Goal: Answer question/provide support: Share knowledge or assist other users

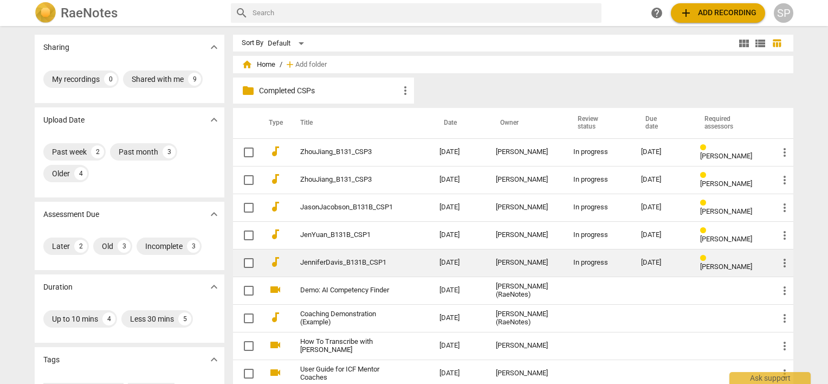
click at [515, 263] on div "[PERSON_NAME]" at bounding box center [526, 263] width 60 height 8
click at [311, 259] on link "JenniferDavis_B131B_CSP1" at bounding box center [350, 263] width 100 height 8
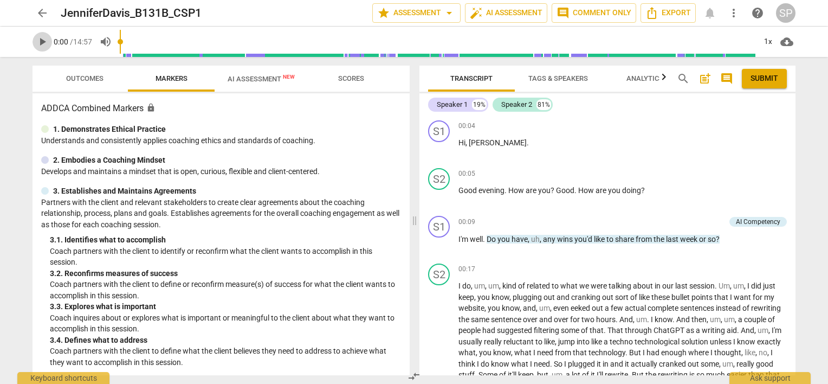
click at [44, 40] on span "play_arrow" at bounding box center [42, 41] width 13 height 13
drag, startPoint x: 43, startPoint y: 40, endPoint x: 46, endPoint y: 59, distance: 19.1
click at [46, 59] on div "arrow_back JenniferDavis_B131B_CSP1 star Assessment arrow_drop_down auto_fix_hi…" at bounding box center [414, 192] width 828 height 384
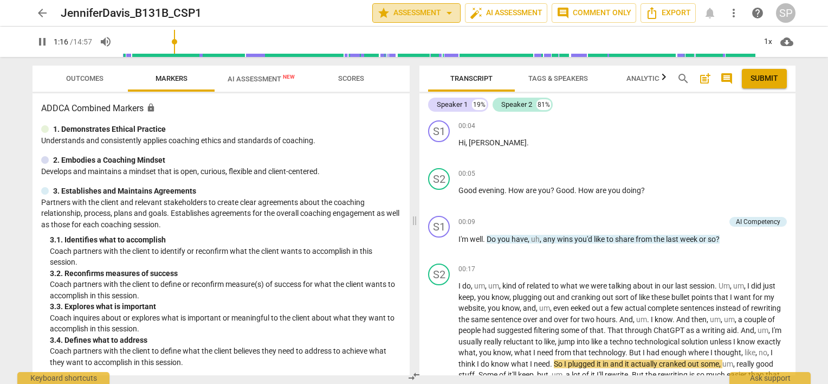
click at [442, 12] on span "star Assessment arrow_drop_down" at bounding box center [416, 13] width 79 height 13
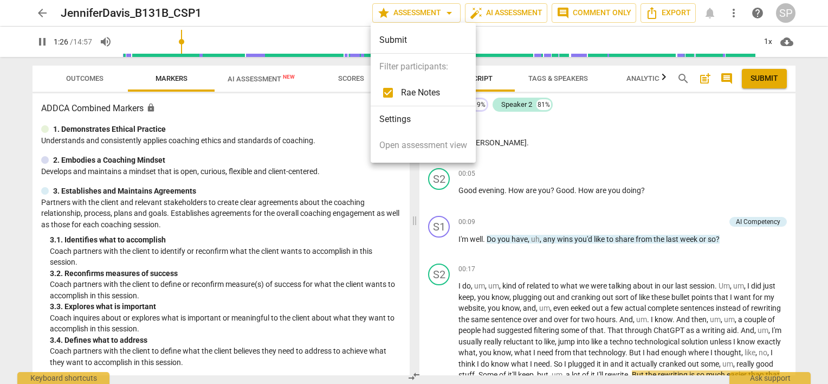
click at [558, 76] on div at bounding box center [414, 192] width 828 height 384
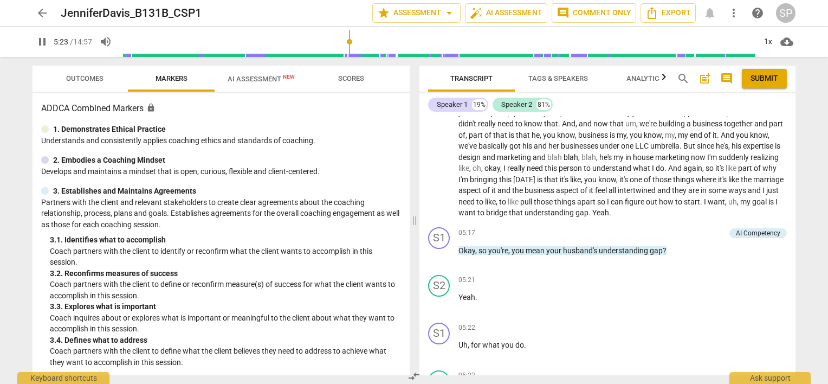
scroll to position [961, 0]
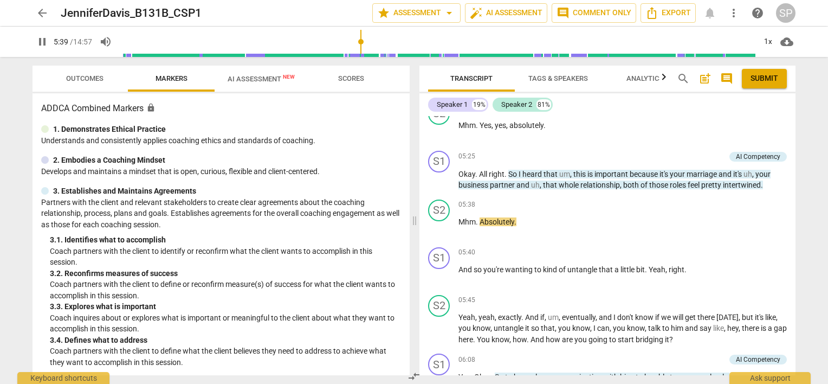
click at [41, 40] on span "pause" at bounding box center [42, 41] width 13 height 13
type input "340"
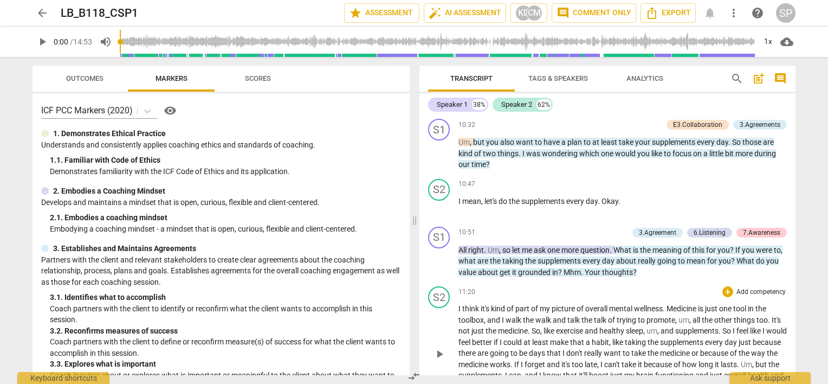
scroll to position [3144, 0]
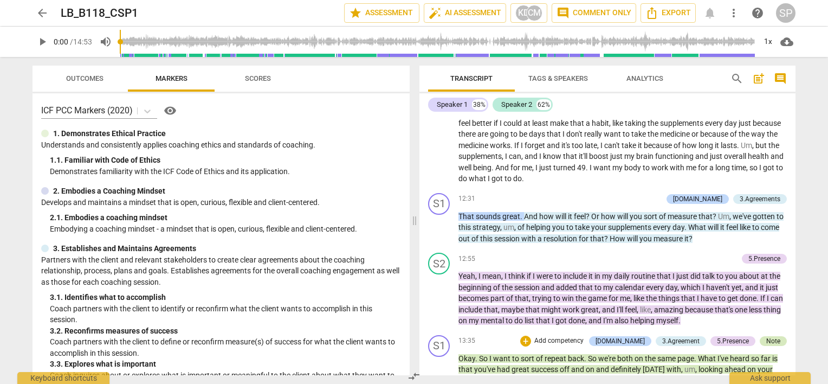
click at [770, 336] on div "Note" at bounding box center [773, 341] width 14 height 10
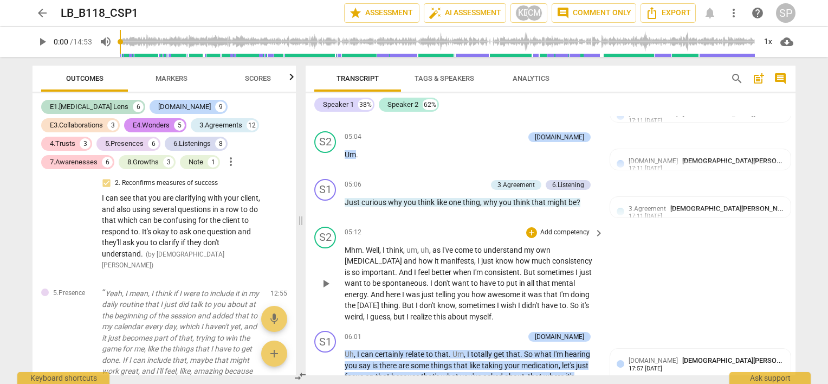
scroll to position [1763, 0]
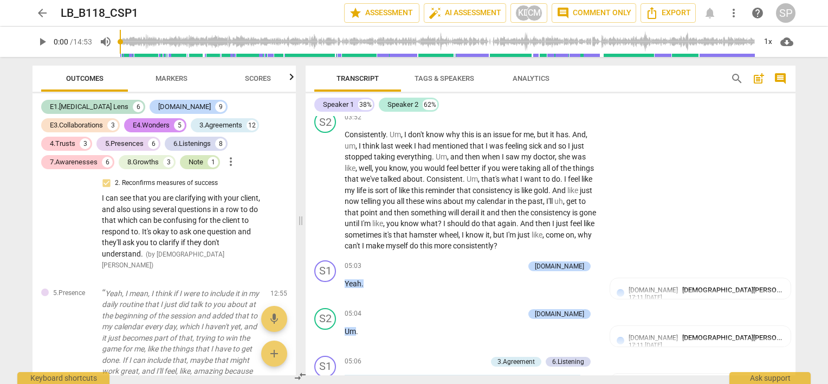
click at [189, 163] on div "Note" at bounding box center [196, 162] width 15 height 11
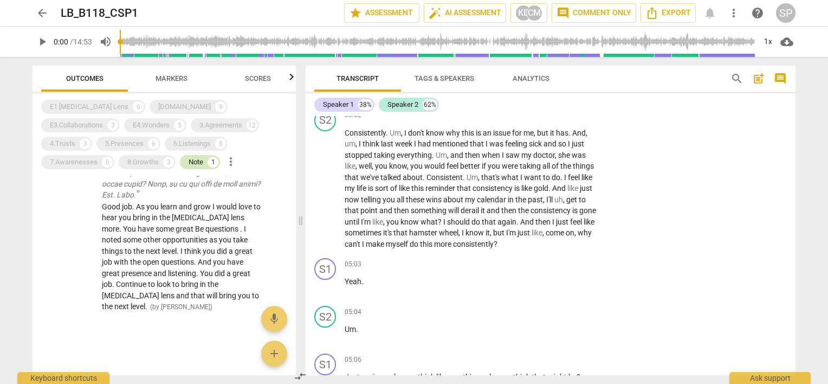
scroll to position [1761, 0]
click at [37, 13] on span "arrow_back" at bounding box center [42, 13] width 13 height 13
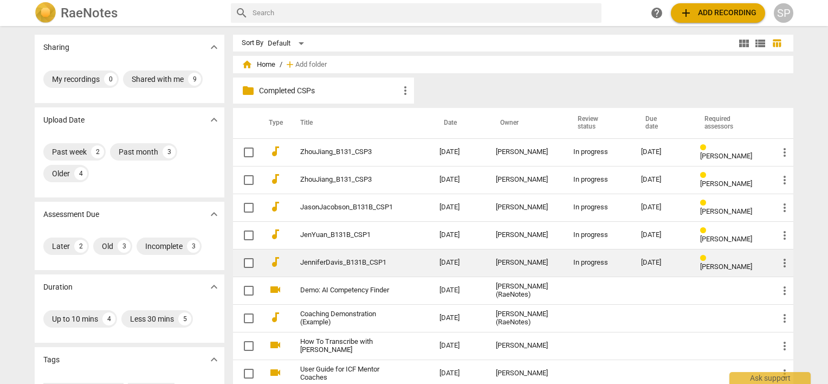
click at [502, 263] on div "[PERSON_NAME]" at bounding box center [526, 263] width 60 height 8
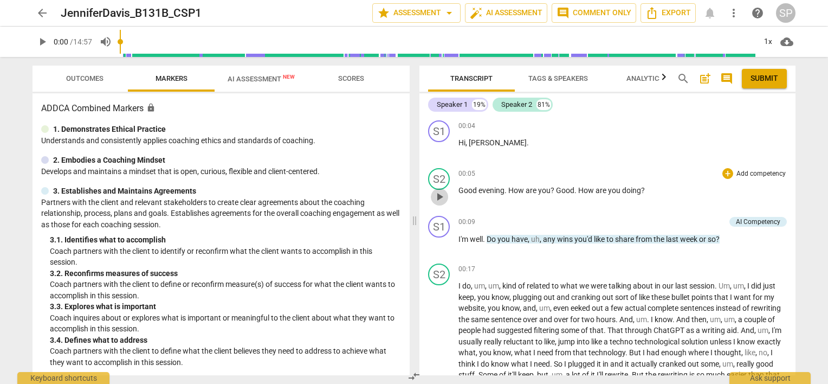
click at [438, 195] on span "play_arrow" at bounding box center [439, 196] width 13 height 13
click at [436, 151] on span "pause" at bounding box center [439, 149] width 13 height 13
click at [437, 150] on span "play_arrow" at bounding box center [439, 149] width 13 height 13
click at [438, 150] on span "pause" at bounding box center [439, 149] width 13 height 13
click at [438, 150] on span "play_arrow" at bounding box center [439, 149] width 13 height 13
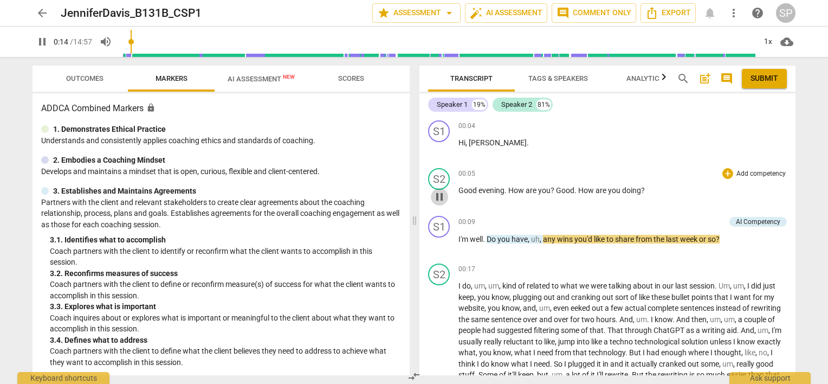
click at [437, 192] on span "pause" at bounding box center [439, 196] width 13 height 13
click at [437, 192] on span "play_arrow" at bounding box center [439, 196] width 13 height 13
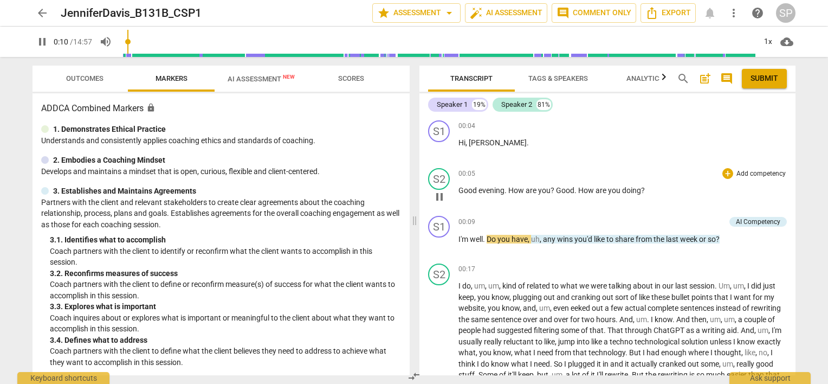
click at [437, 192] on span "pause" at bounding box center [439, 196] width 13 height 13
drag, startPoint x: 505, startPoint y: 189, endPoint x: 557, endPoint y: 195, distance: 51.8
click at [557, 195] on p "Good evening . How are you ? Good . How are you doing ?" at bounding box center [623, 190] width 328 height 11
click at [442, 195] on span "play_arrow" at bounding box center [439, 196] width 13 height 13
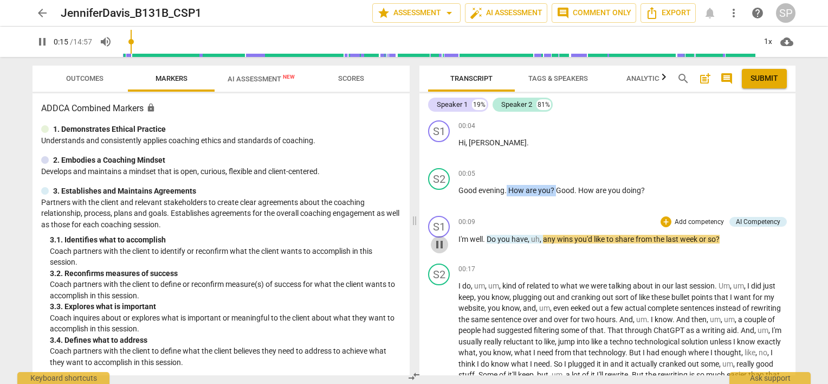
click at [437, 246] on span "pause" at bounding box center [439, 244] width 13 height 13
type input "16"
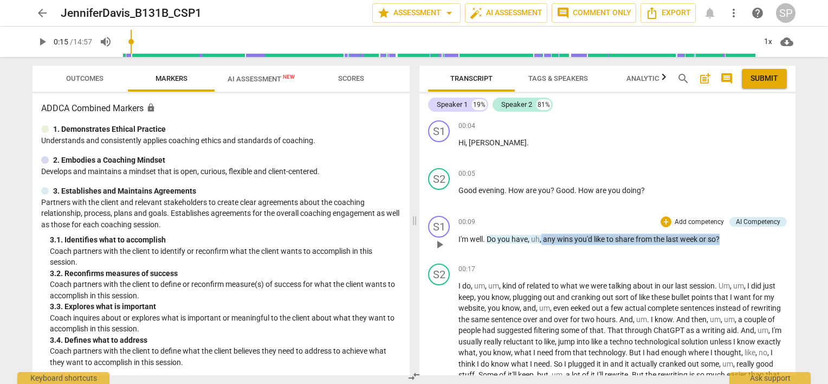
drag, startPoint x: 542, startPoint y: 234, endPoint x: 678, endPoint y: 220, distance: 136.2
click at [723, 238] on p "I'm well . Do you have , uh , any wins you'd like to share from the last week o…" at bounding box center [623, 239] width 328 height 11
click at [665, 222] on div "+" at bounding box center [666, 221] width 11 height 11
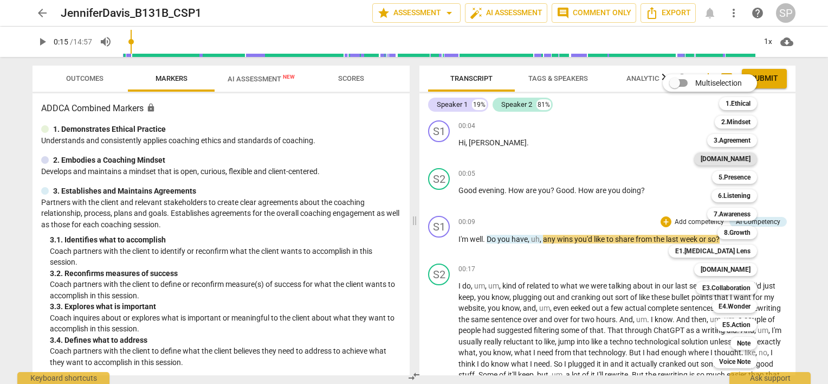
click at [747, 156] on b "[DOMAIN_NAME]" at bounding box center [726, 158] width 50 height 13
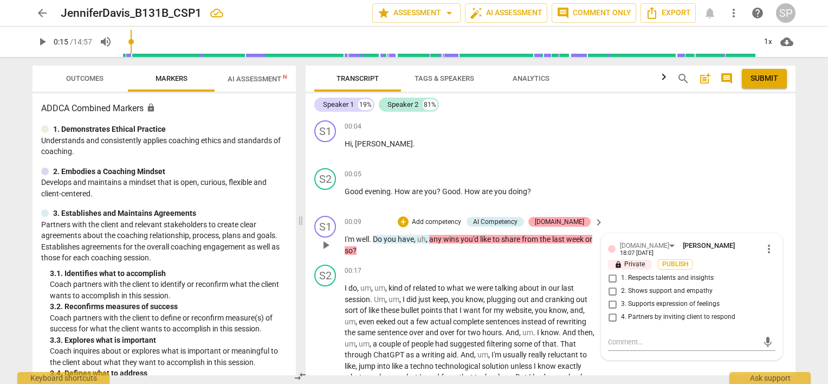
click at [582, 223] on div "[DOMAIN_NAME]" at bounding box center [559, 222] width 62 height 10
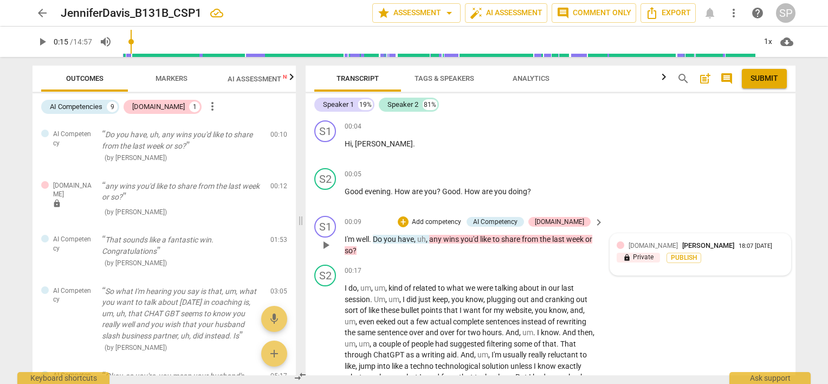
click at [760, 242] on div "[DOMAIN_NAME] [PERSON_NAME] 18:07 [DATE]" at bounding box center [707, 245] width 156 height 10
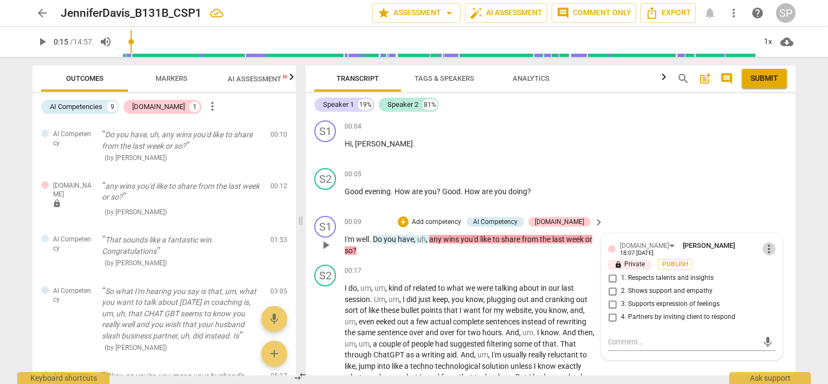
click at [767, 244] on span "more_vert" at bounding box center [769, 248] width 13 height 13
click at [770, 263] on li "Delete" at bounding box center [777, 266] width 37 height 21
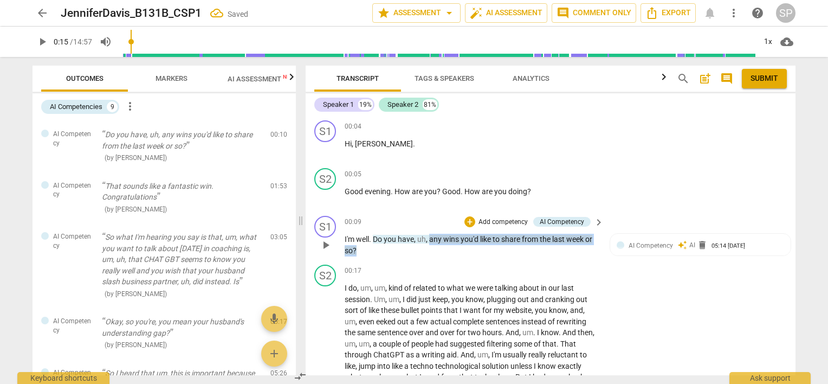
drag, startPoint x: 430, startPoint y: 236, endPoint x: 434, endPoint y: 246, distance: 9.8
click at [434, 246] on p "I'm well . Do you have , uh , any wins you'd like to share from the last week o…" at bounding box center [472, 245] width 254 height 22
click at [466, 220] on div "+" at bounding box center [470, 221] width 11 height 11
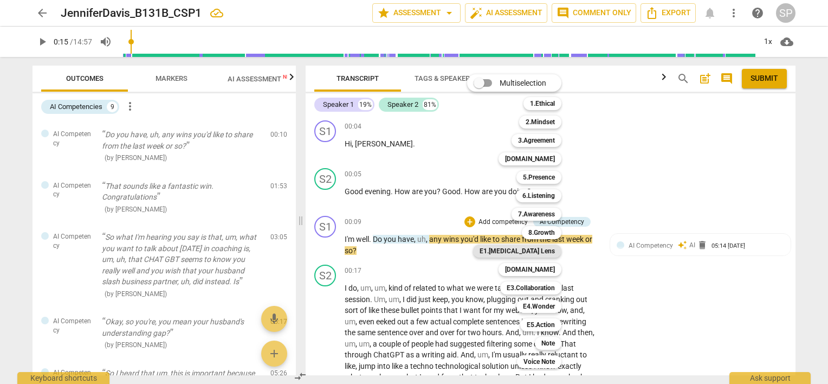
click at [557, 254] on div "E1.[MEDICAL_DATA] Lens" at bounding box center [517, 250] width 88 height 13
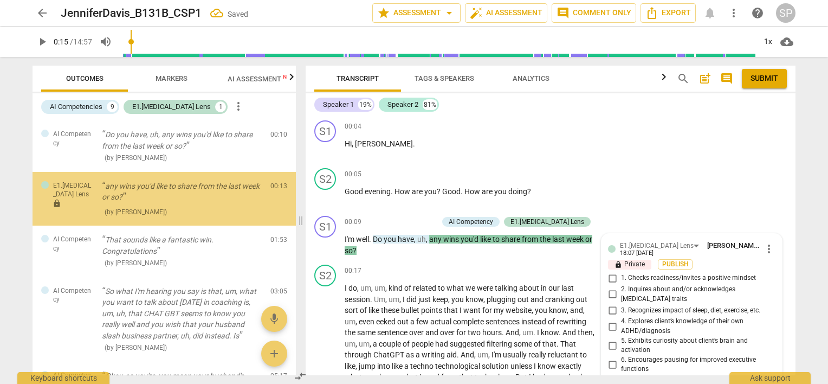
scroll to position [204, 0]
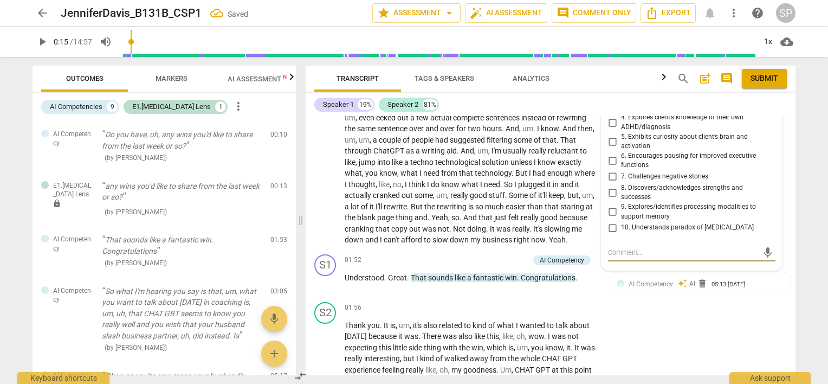
click at [608, 186] on input "8. Discovers/acknowledges strengths and successes" at bounding box center [612, 192] width 17 height 13
checkbox input "true"
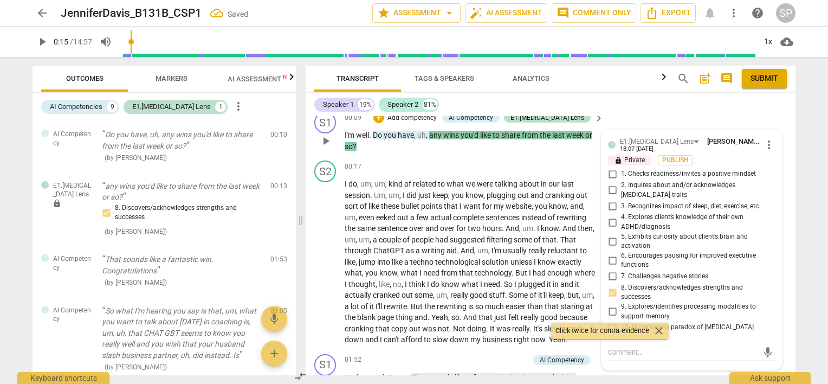
scroll to position [41, 0]
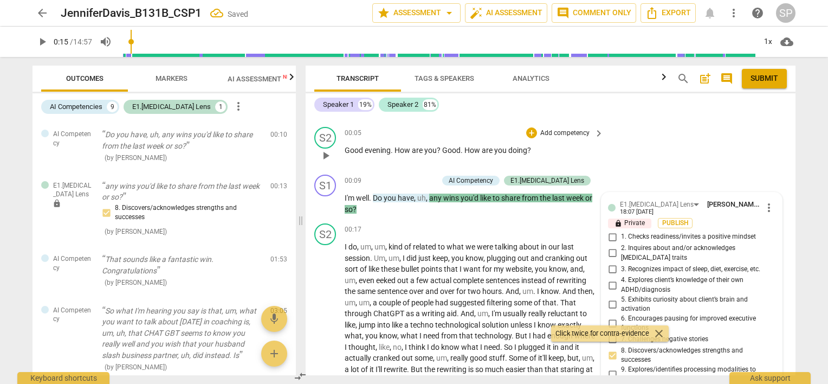
click at [632, 161] on div "S2 play_arrow pause 00:05 + Add competency keyboard_arrow_right Good evening . …" at bounding box center [551, 147] width 490 height 48
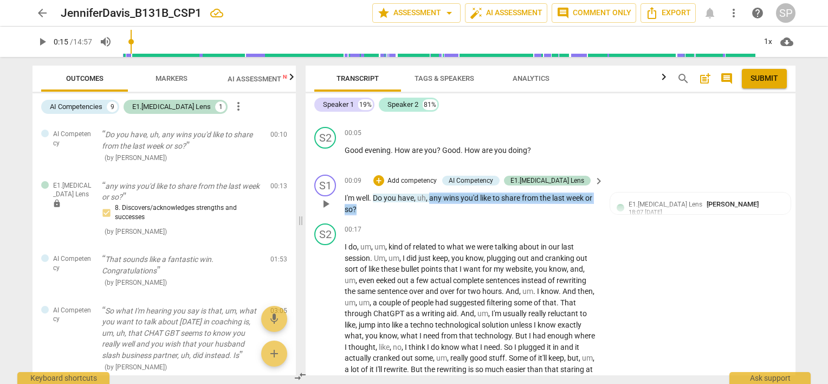
drag, startPoint x: 429, startPoint y: 195, endPoint x: 436, endPoint y: 210, distance: 16.5
click at [436, 210] on p "I'm well . Do you have , uh , any wins you'd like to share from the last week o…" at bounding box center [472, 203] width 254 height 22
click at [384, 183] on div "+" at bounding box center [378, 180] width 11 height 11
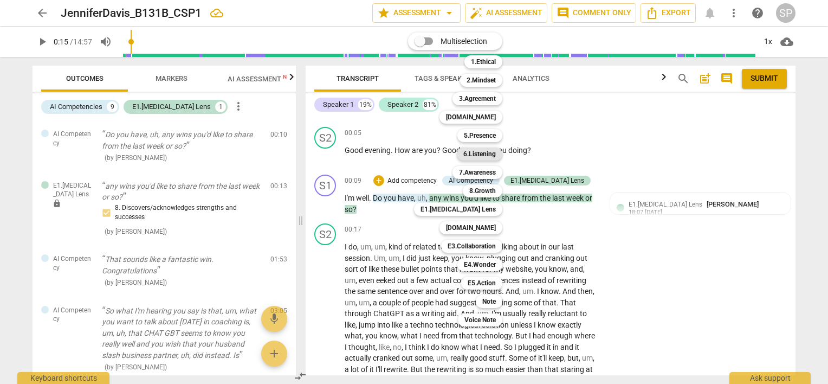
click at [489, 152] on b "6.Listening" at bounding box center [479, 153] width 33 height 13
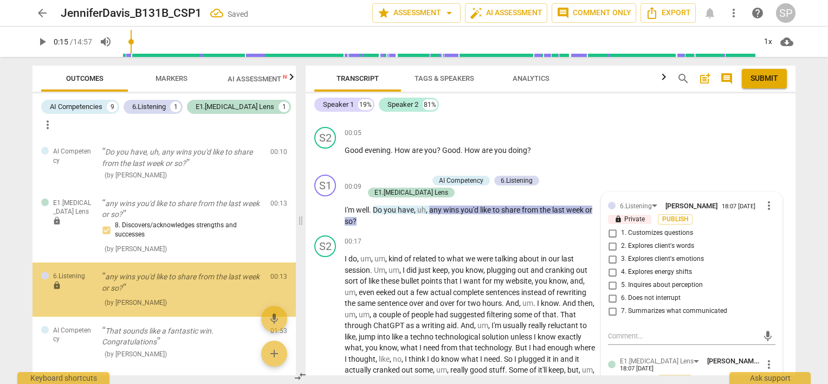
scroll to position [24, 0]
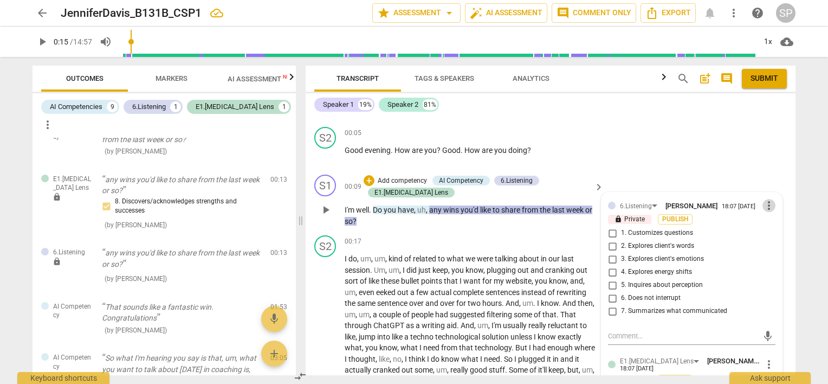
click at [763, 199] on span "more_vert" at bounding box center [769, 205] width 13 height 13
click at [771, 222] on li "Delete" at bounding box center [777, 224] width 37 height 21
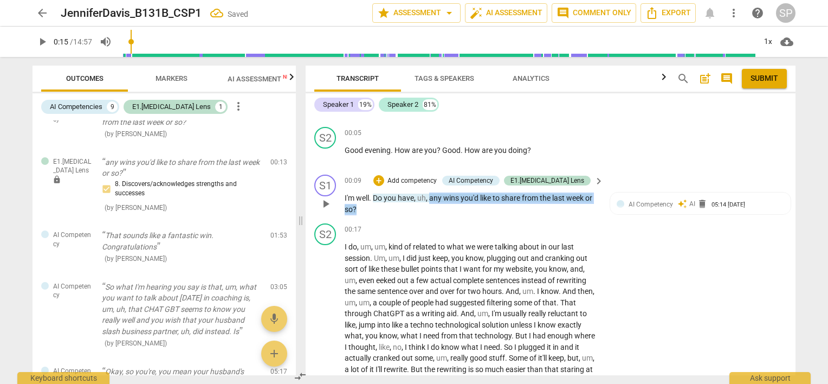
drag, startPoint x: 429, startPoint y: 193, endPoint x: 432, endPoint y: 204, distance: 11.7
click at [432, 204] on p "I'm well . Do you have , uh , any wins you'd like to share from the last week o…" at bounding box center [472, 203] width 254 height 22
click at [384, 180] on div "+" at bounding box center [378, 180] width 11 height 11
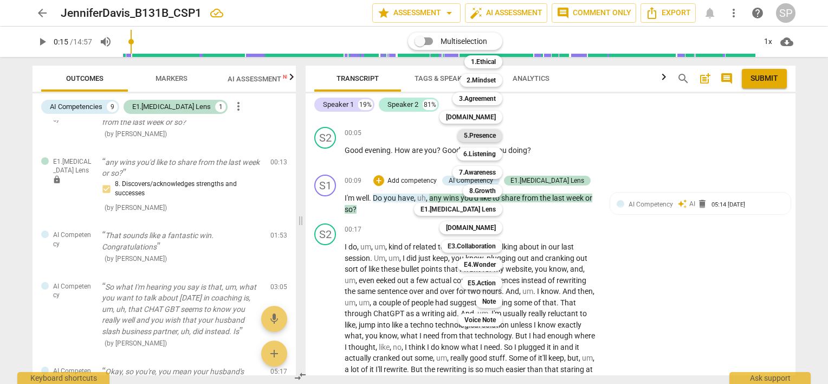
click at [471, 135] on b "5.Presence" at bounding box center [480, 135] width 32 height 13
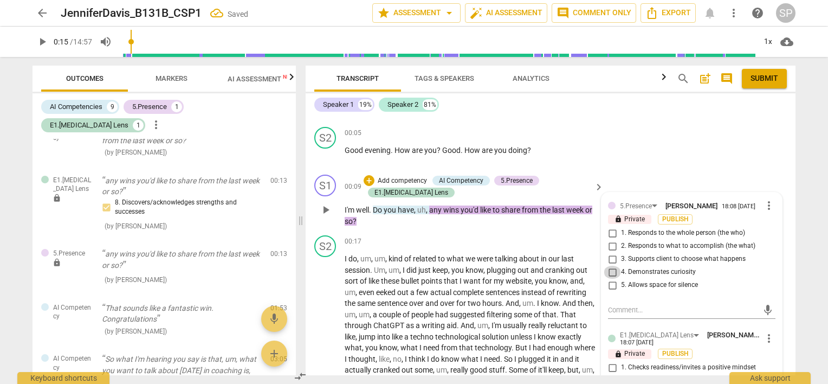
click at [610, 269] on input "4. Demonstrates curiosity" at bounding box center [612, 272] width 17 height 13
checkbox input "true"
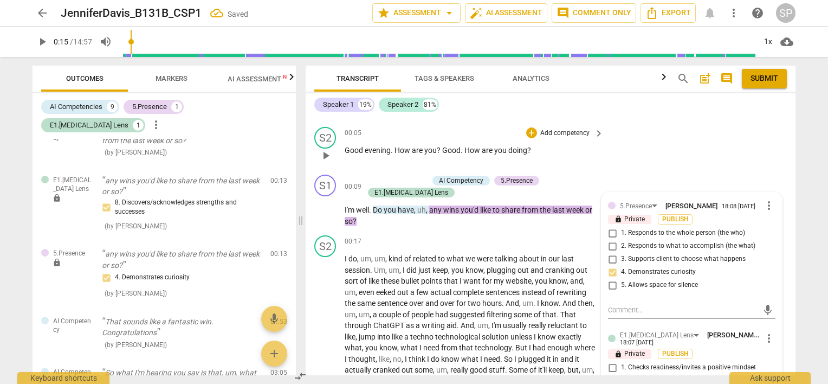
click at [584, 165] on div "S2 play_arrow pause 00:05 + Add competency keyboard_arrow_right Good evening . …" at bounding box center [551, 147] width 490 height 48
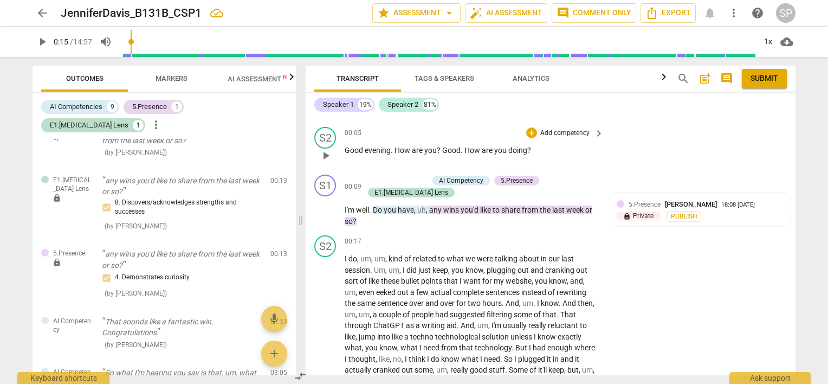
click at [324, 155] on span "play_arrow" at bounding box center [325, 155] width 13 height 13
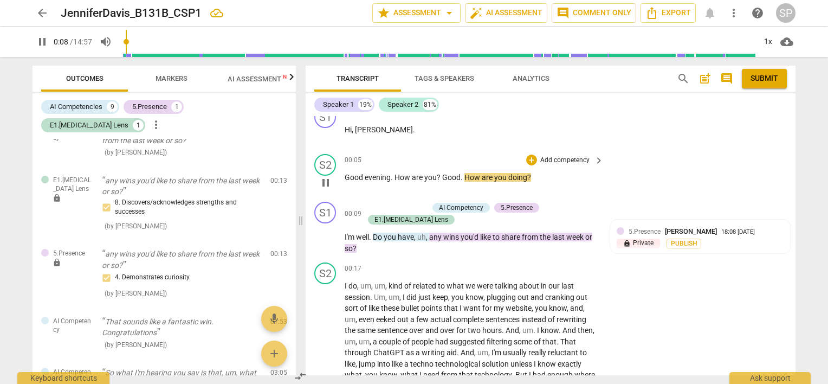
scroll to position [0, 0]
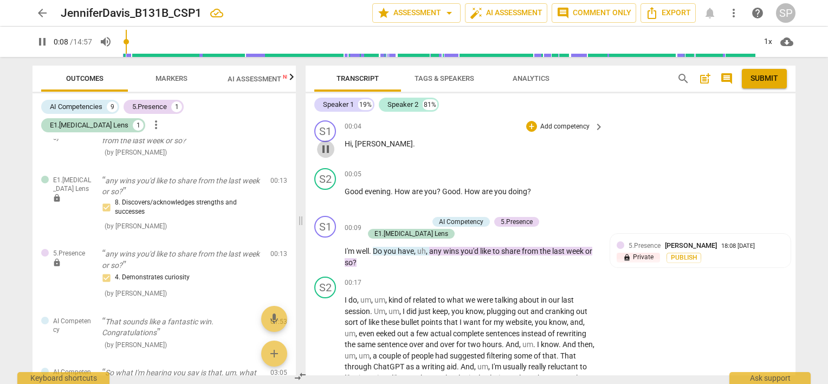
click at [325, 153] on span "pause" at bounding box center [325, 149] width 13 height 13
click at [325, 147] on span "play_arrow" at bounding box center [325, 149] width 13 height 13
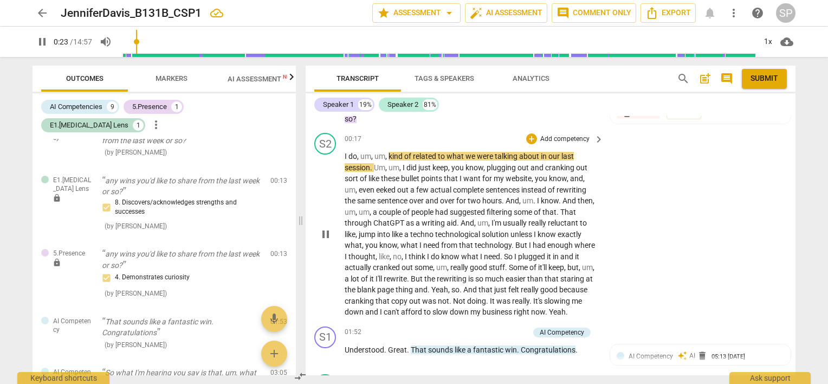
scroll to position [163, 0]
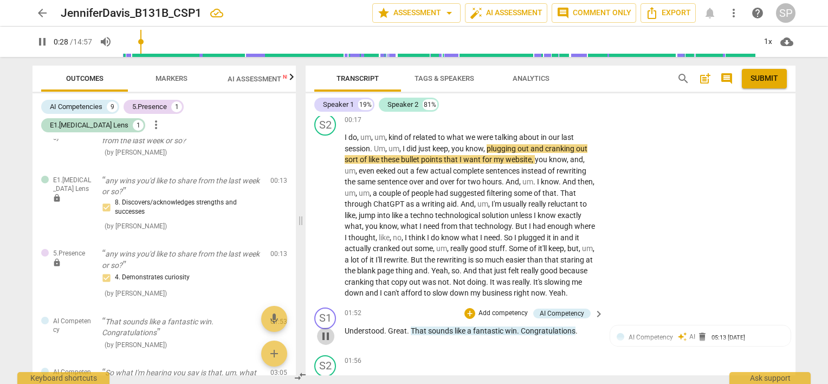
click at [323, 339] on span "pause" at bounding box center [325, 336] width 13 height 13
type input "29"
drag, startPoint x: 344, startPoint y: 340, endPoint x: 580, endPoint y: 342, distance: 236.3
click at [580, 342] on div "S1 play_arrow pause 01:52 + Add competency AI Competency keyboard_arrow_right U…" at bounding box center [551, 327] width 490 height 48
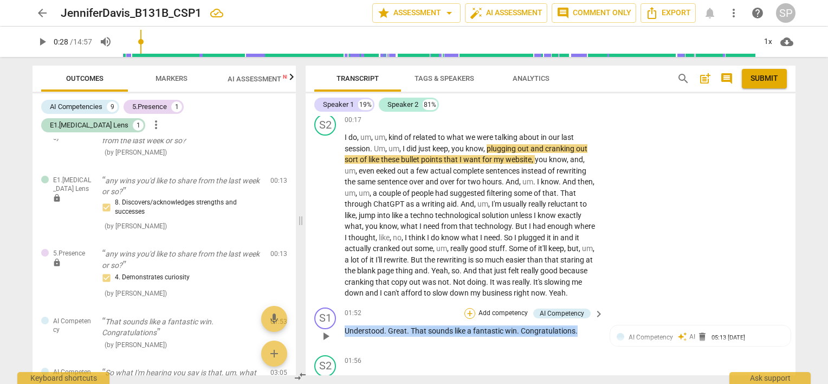
click at [469, 319] on div "+" at bounding box center [470, 313] width 11 height 11
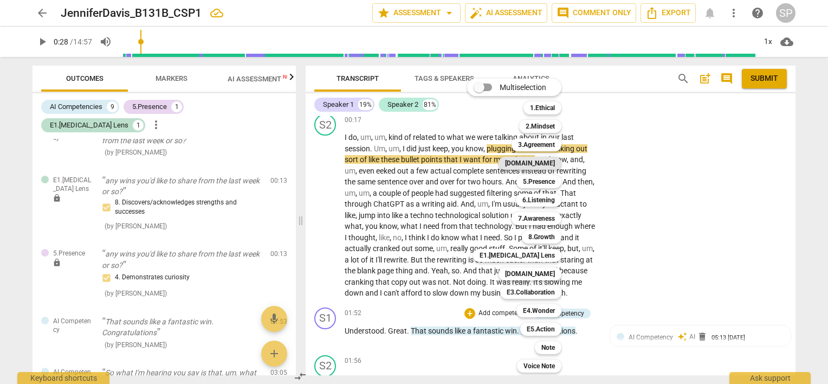
click at [542, 157] on b "[DOMAIN_NAME]" at bounding box center [530, 163] width 50 height 13
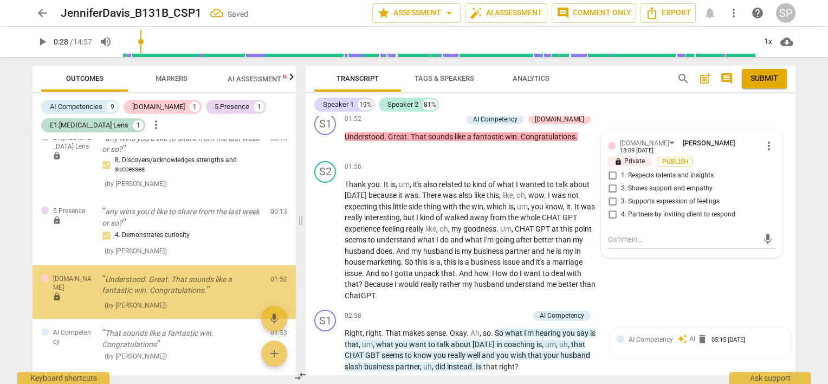
scroll to position [101, 0]
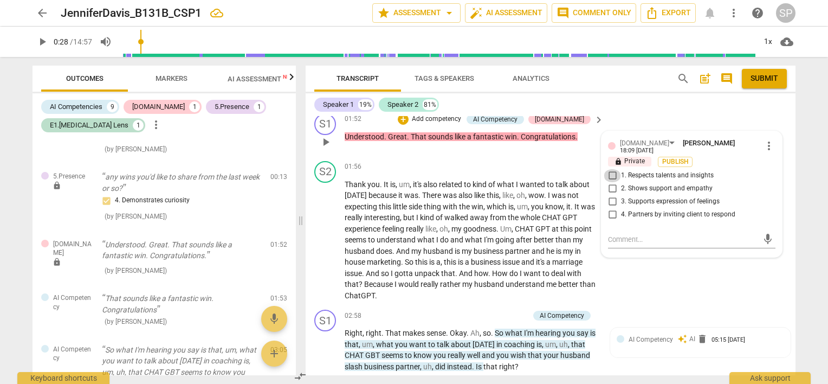
click at [607, 179] on input "1. Respects talents and insights" at bounding box center [612, 175] width 17 height 13
checkbox input "true"
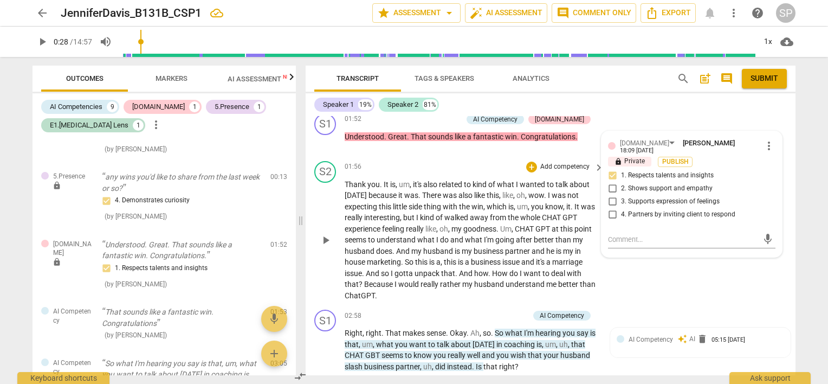
click at [494, 171] on div "01:56 + Add competency keyboard_arrow_right" at bounding box center [475, 167] width 260 height 12
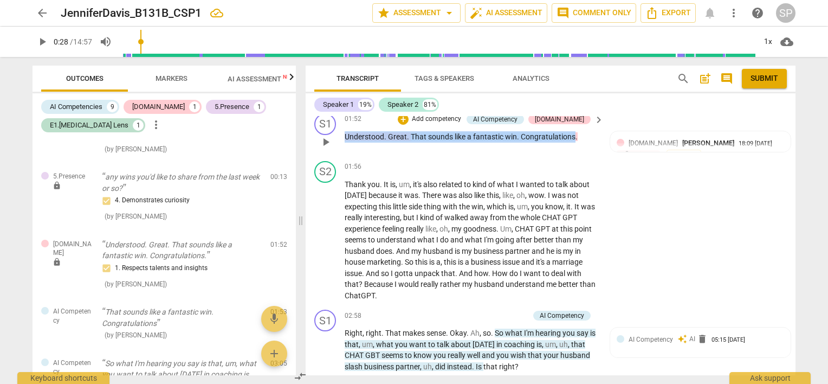
drag, startPoint x: 345, startPoint y: 146, endPoint x: 574, endPoint y: 145, distance: 229.3
click at [574, 143] on p "Understood . Great . That sounds like a fantastic win . Congratulations ." at bounding box center [472, 136] width 254 height 11
click at [409, 125] on div "+" at bounding box center [403, 119] width 11 height 11
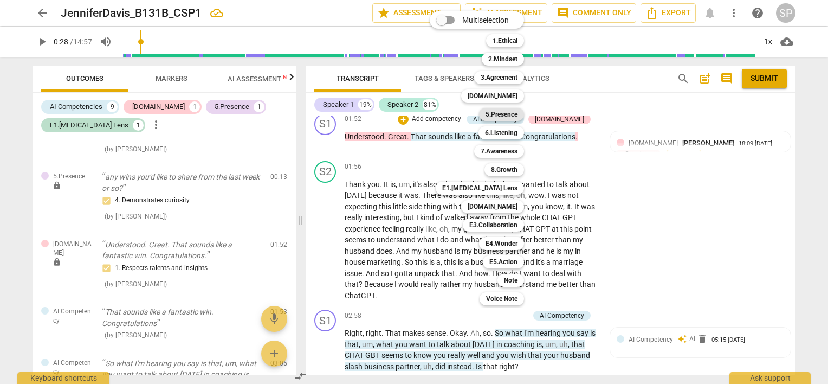
click at [508, 112] on b "5.Presence" at bounding box center [502, 114] width 32 height 13
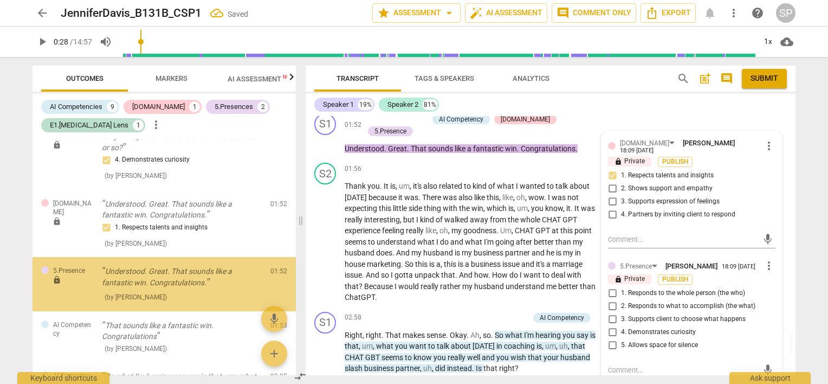
scroll to position [169, 0]
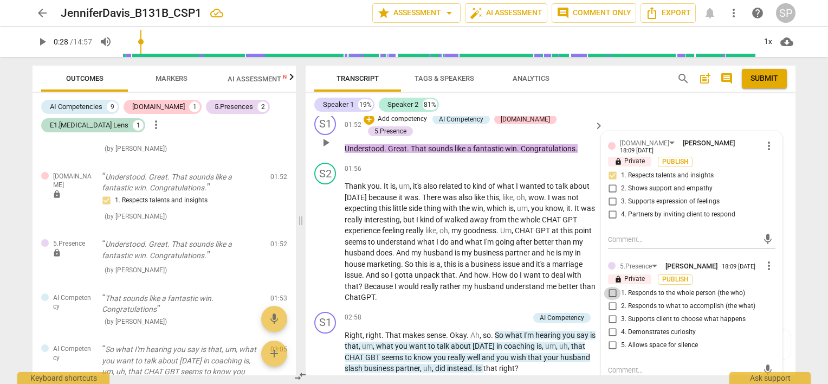
click at [609, 299] on input "1. Responds to the whole person (the who)" at bounding box center [612, 293] width 17 height 13
checkbox input "true"
click at [611, 351] on input "5. Allows space for silence" at bounding box center [612, 345] width 17 height 13
checkbox input "true"
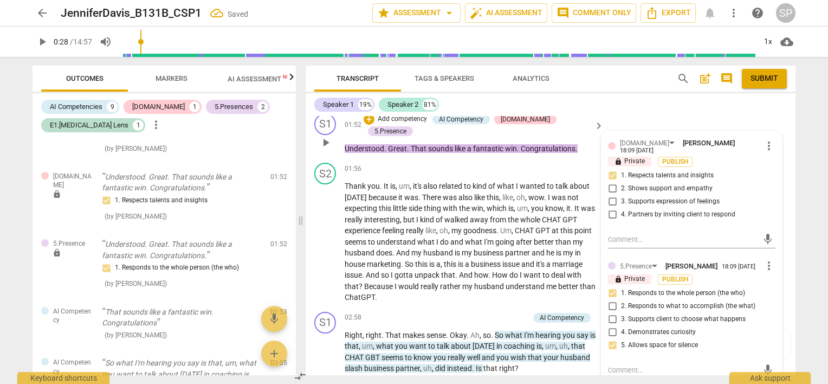
click at [511, 154] on div "01:52 + Add competency AI Competency [DOMAIN_NAME] 5.Presence keyboard_arrow_ri…" at bounding box center [475, 133] width 260 height 41
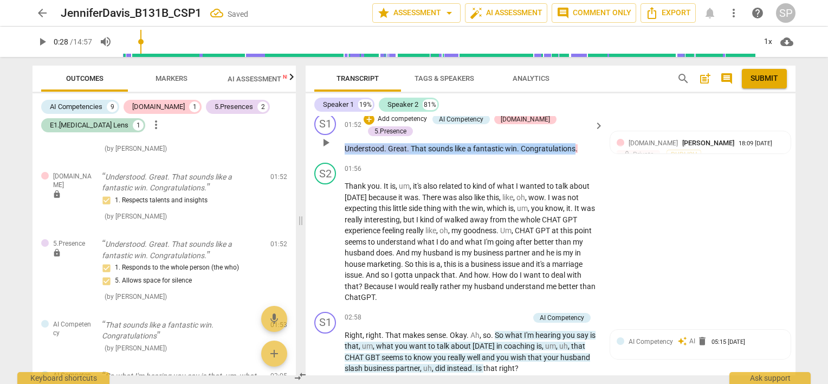
drag, startPoint x: 344, startPoint y: 145, endPoint x: 573, endPoint y: 144, distance: 228.7
click at [573, 144] on p "Understood . Great . That sounds like a fantastic win . Congratulations ." at bounding box center [472, 148] width 254 height 11
click at [375, 125] on div "+" at bounding box center [369, 119] width 11 height 11
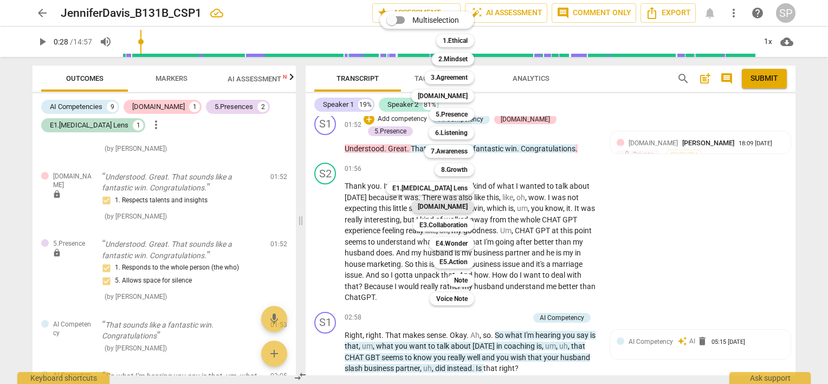
click at [462, 204] on b "[DOMAIN_NAME]" at bounding box center [443, 206] width 50 height 13
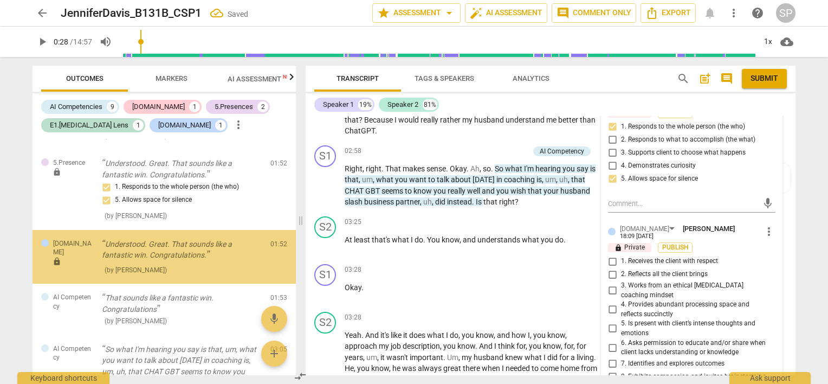
scroll to position [573, 0]
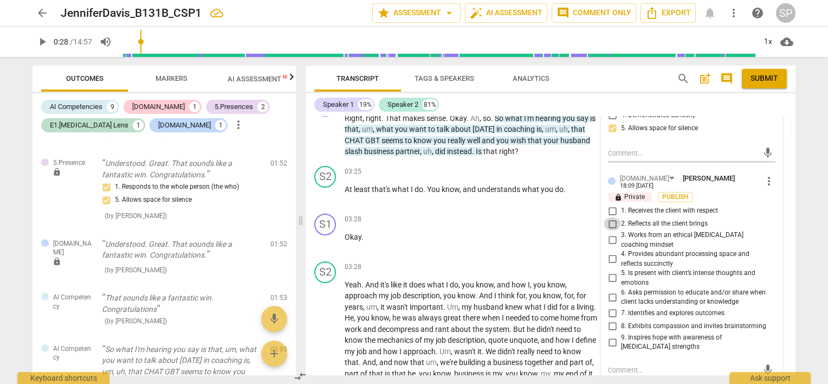
click at [609, 225] on input "2. Reflects all the client brings" at bounding box center [612, 223] width 17 height 13
checkbox input "true"
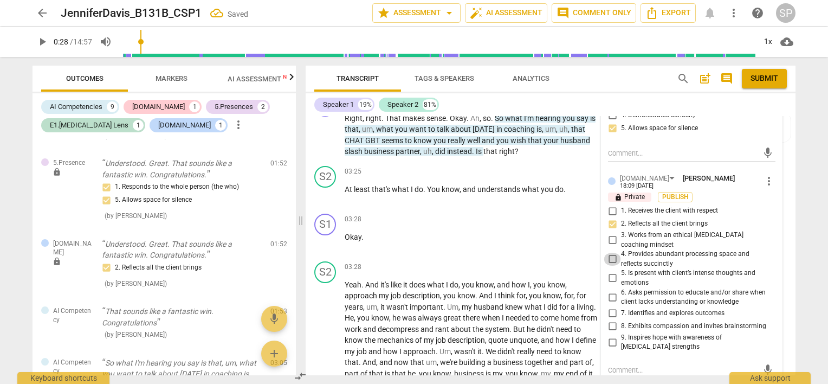
click at [609, 253] on input "4. Provides abundant processing space and reflects succinctly" at bounding box center [612, 259] width 17 height 13
checkbox input "true"
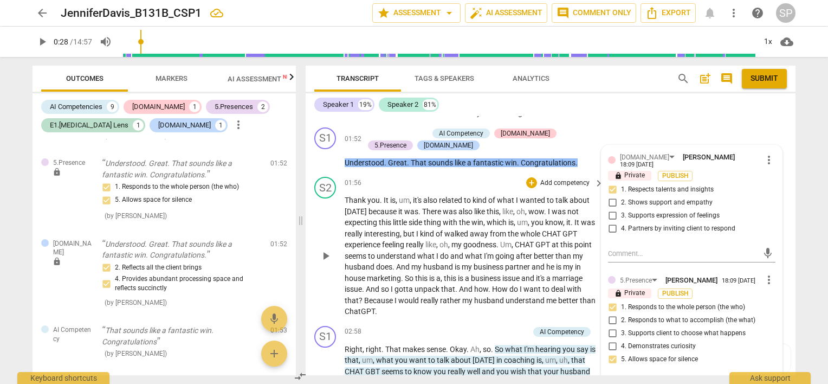
scroll to position [248, 0]
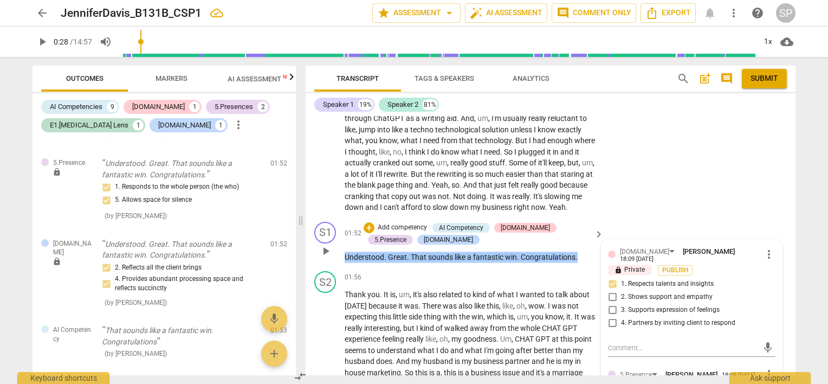
drag, startPoint x: 344, startPoint y: 266, endPoint x: 575, endPoint y: 267, distance: 230.9
click at [575, 263] on p "Understood . Great . That sounds like a fantastic win . Congratulations ." at bounding box center [472, 257] width 254 height 11
click at [369, 233] on div "+" at bounding box center [369, 227] width 11 height 11
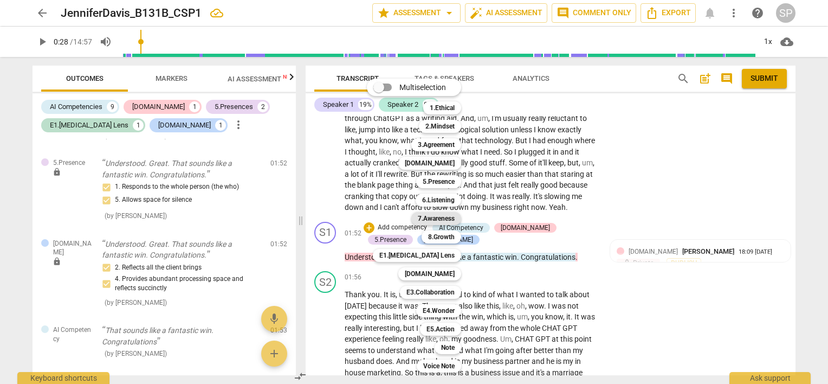
click at [439, 217] on b "7.Awareness" at bounding box center [436, 218] width 37 height 13
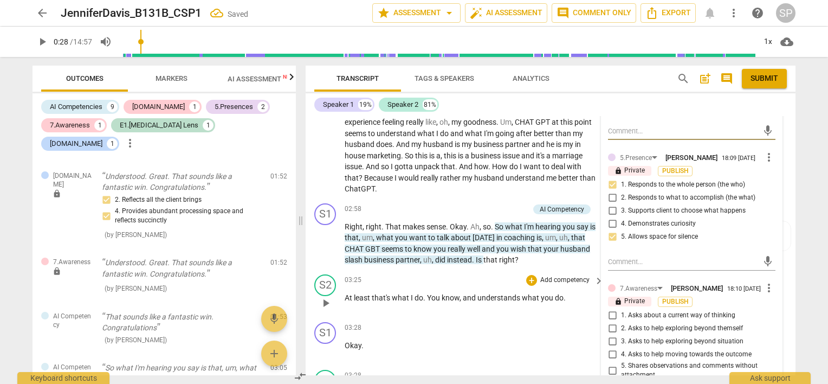
scroll to position [519, 0]
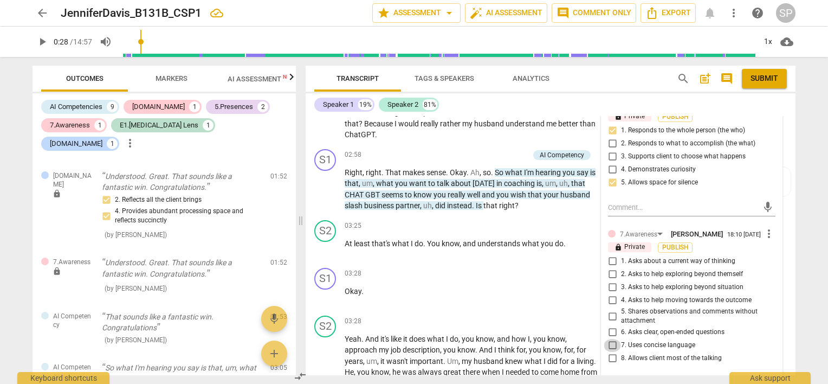
click at [611, 349] on input "7. Uses concise language" at bounding box center [612, 345] width 17 height 13
checkbox input "true"
click at [610, 362] on input "8. Allows client most of the talking" at bounding box center [612, 358] width 17 height 13
checkbox input "true"
click at [611, 349] on input "7. Uses concise language" at bounding box center [612, 345] width 17 height 13
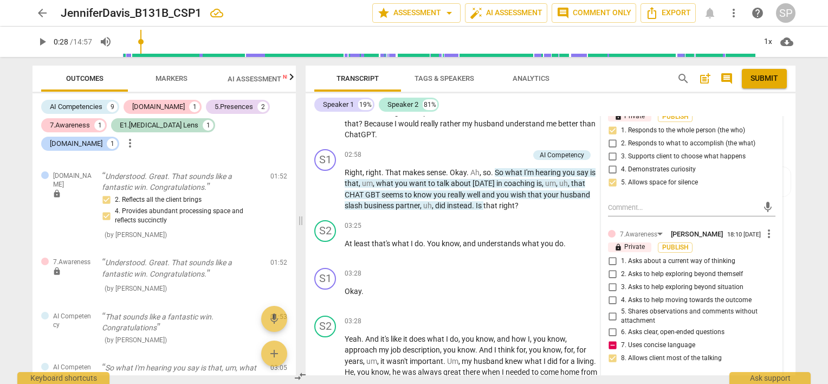
click at [610, 350] on input "7. Uses concise language" at bounding box center [612, 345] width 17 height 13
click at [609, 352] on input "7. Uses concise language" at bounding box center [612, 345] width 17 height 13
checkbox input "true"
click at [609, 364] on input "8. Allows client most of the talking" at bounding box center [612, 358] width 17 height 13
click at [609, 363] on input "8. Allows client most of the talking" at bounding box center [612, 358] width 17 height 13
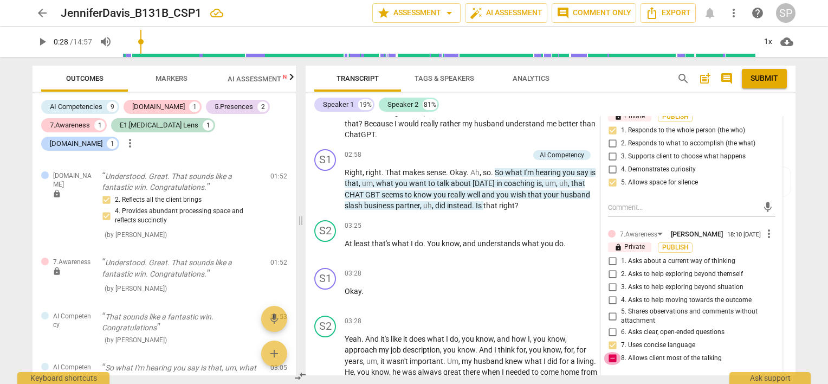
checkbox input "false"
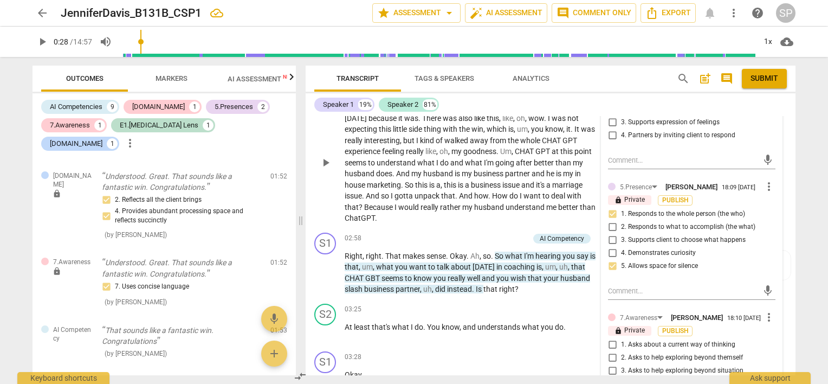
scroll to position [357, 0]
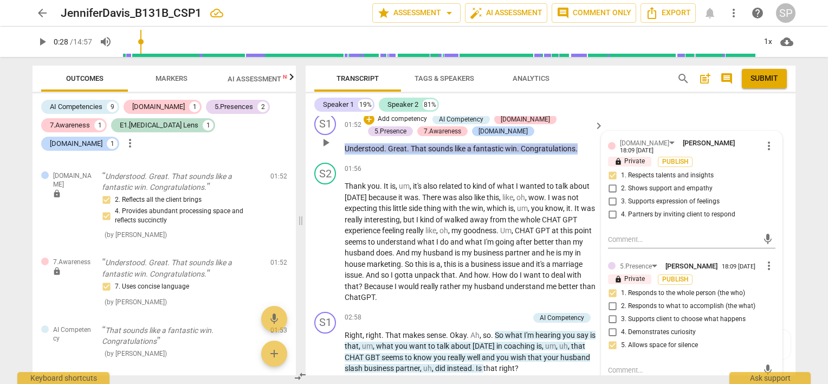
drag, startPoint x: 345, startPoint y: 154, endPoint x: 516, endPoint y: 141, distance: 171.8
click at [575, 154] on p "Understood . Great . That sounds like a fantastic win . Congratulations ." at bounding box center [472, 148] width 254 height 11
click at [371, 125] on div "+" at bounding box center [369, 119] width 11 height 11
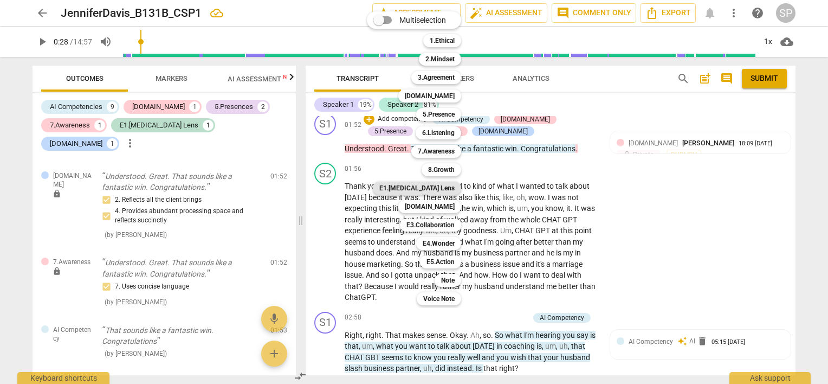
click at [439, 189] on b "E1.[MEDICAL_DATA] Lens" at bounding box center [416, 188] width 75 height 13
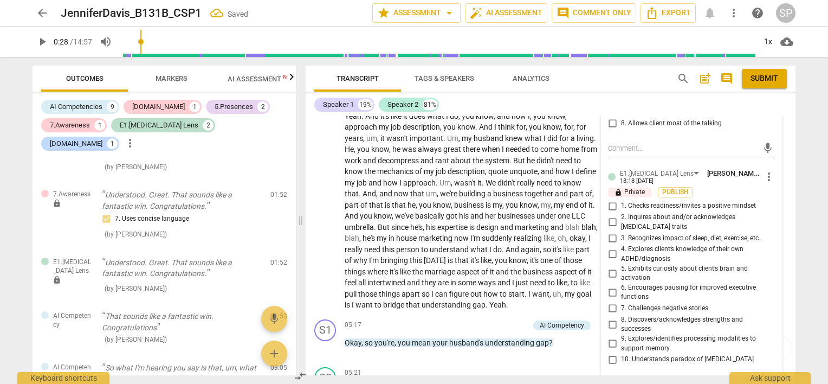
scroll to position [790, 0]
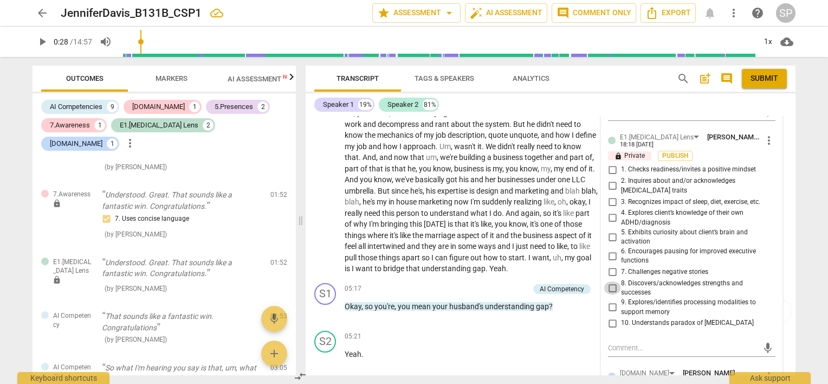
click at [611, 288] on input "8. Discovers/acknowledges strengths and successes" at bounding box center [612, 287] width 17 height 13
checkbox input "true"
click at [620, 345] on textarea at bounding box center [683, 348] width 150 height 10
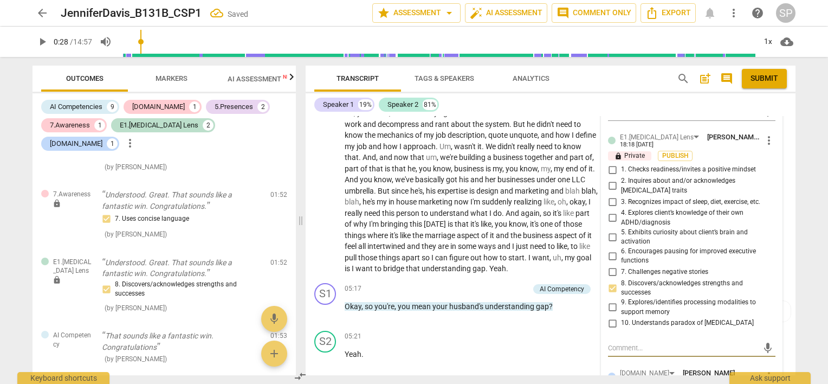
type textarea "N"
type textarea "Ni"
type textarea "Nic"
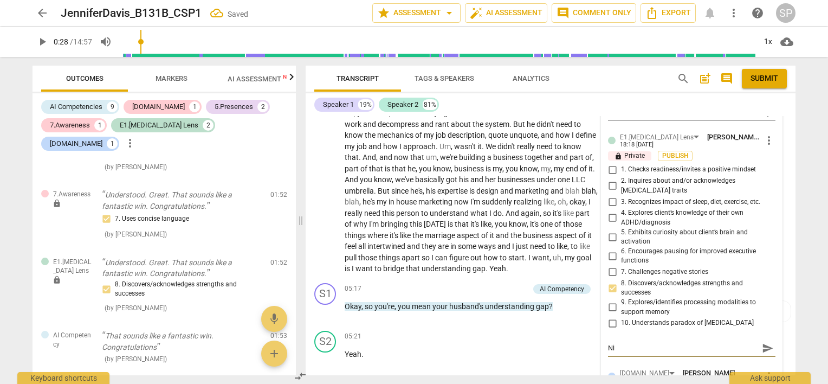
type textarea "Nic"
type textarea "Nice"
type textarea "Nice l"
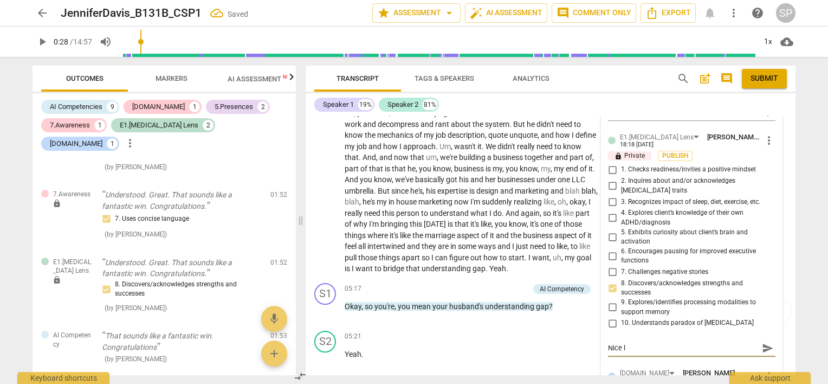
type textarea "Nice li"
type textarea "Nice lis"
type textarea "Nice list"
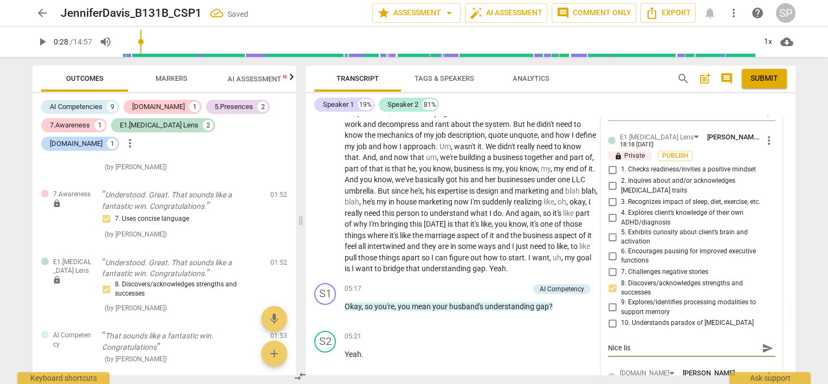
type textarea "Nice list"
type textarea "Nice liste"
type textarea "Nice listen"
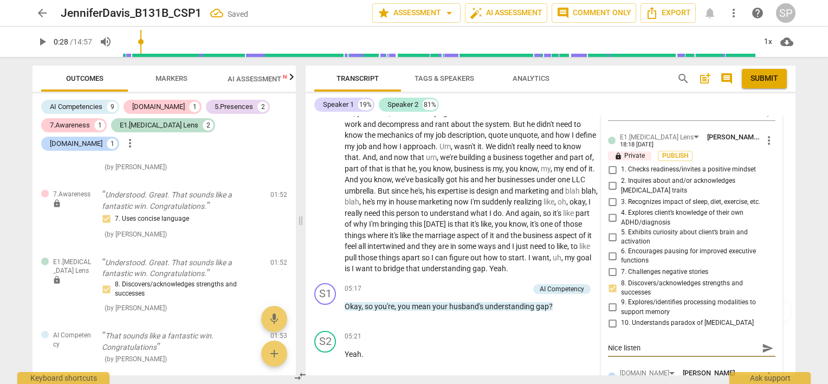
type textarea "Nice listeni"
type textarea "Nice listenin"
type textarea "Nice listening"
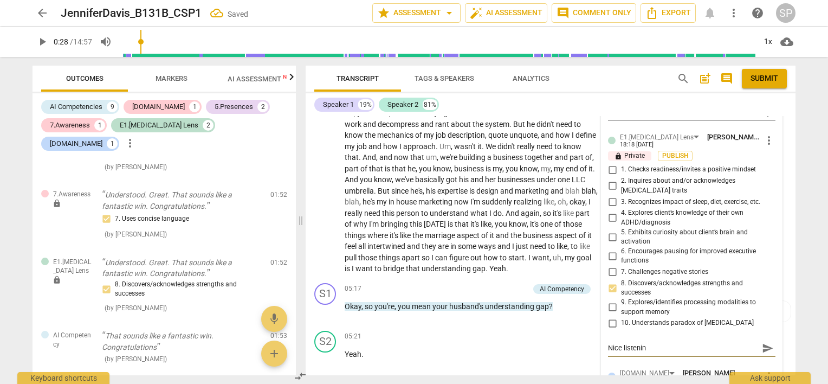
type textarea "Nice listening"
type textarea "Nice listening -"
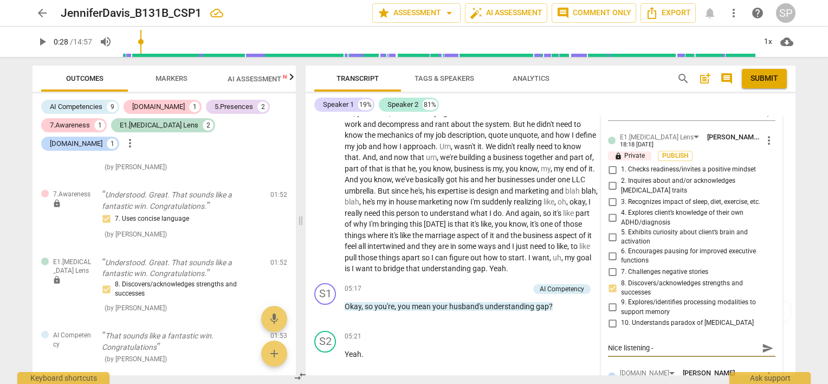
type textarea "Nice listening -"
type textarea "Nice listening - N"
type textarea "Nice listening - Ni"
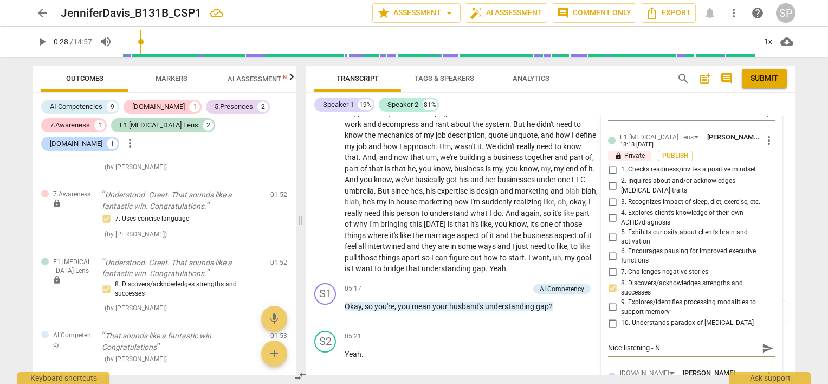
type textarea "Nice listening - Ni"
type textarea "Nice listening - Nic"
type textarea "Nice listening - Nice"
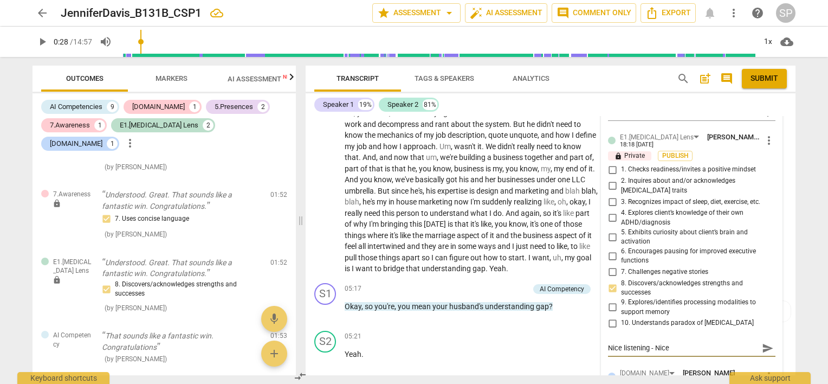
type textarea "Nice listening - Nice"
type textarea "Nice listening - Nice a"
type textarea "Nice listening - Nice ac"
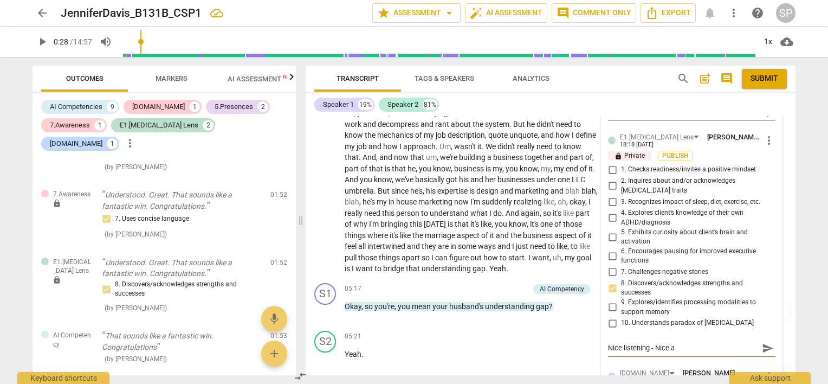
type textarea "Nice listening - Nice ac"
type textarea "Nice listening - Nice ack"
type textarea "Nice listening - Nice ackn"
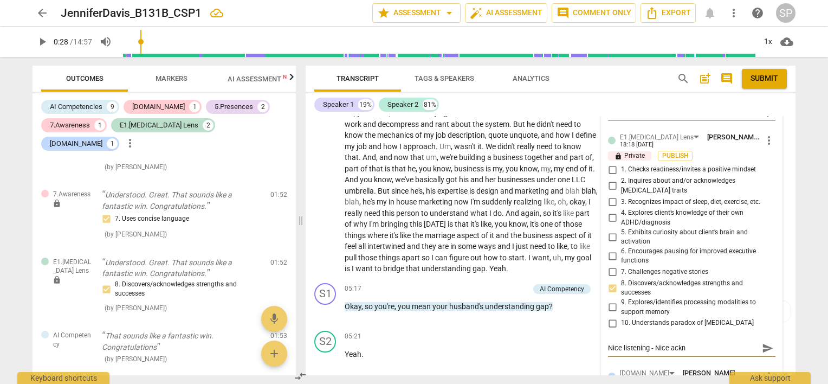
type textarea "Nice listening - Nice ackno"
type textarea "Nice listening - Nice acknow"
type textarea "Nice listening - Nice acknowe"
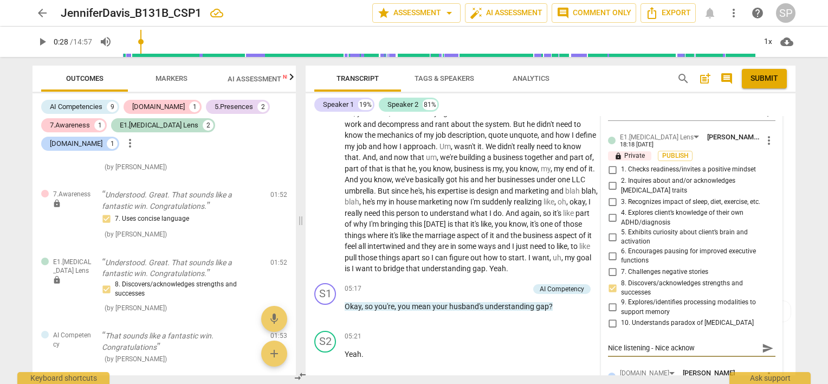
type textarea "Nice listening - Nice acknowe"
type textarea "Nice listening - Nice acknow"
type textarea "Nice listening - Nice acknowl"
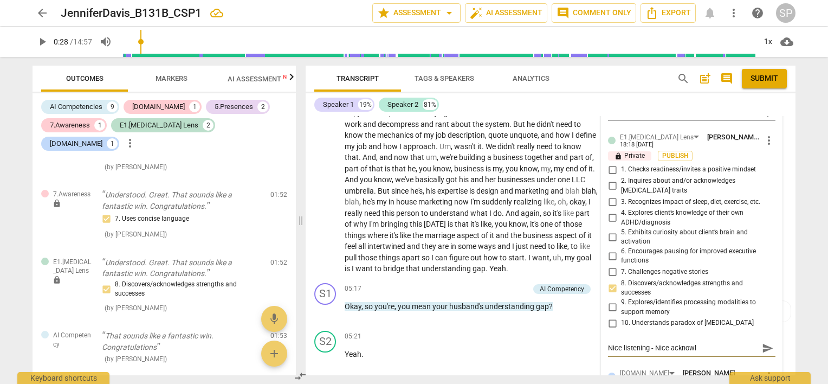
type textarea "Nice listening - Nice acknowle"
type textarea "Nice listening - Nice acknowled"
type textarea "Nice listening - Nice acknowledg"
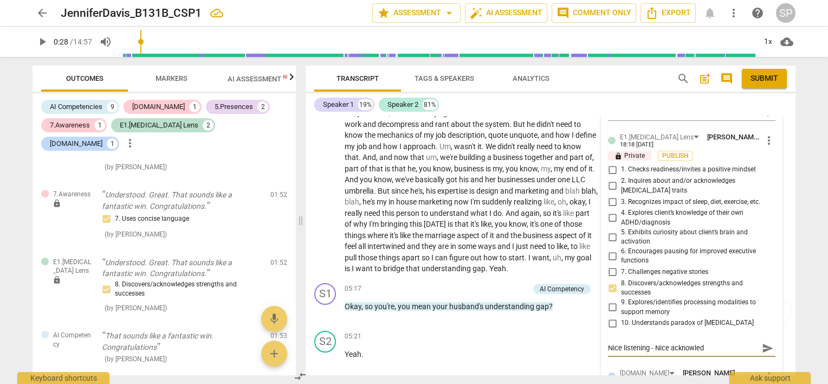
type textarea "Nice listening - Nice acknowledg"
type textarea "Nice listening - Nice acknowledge"
type textarea "Nice listening - Nice acknowledgem"
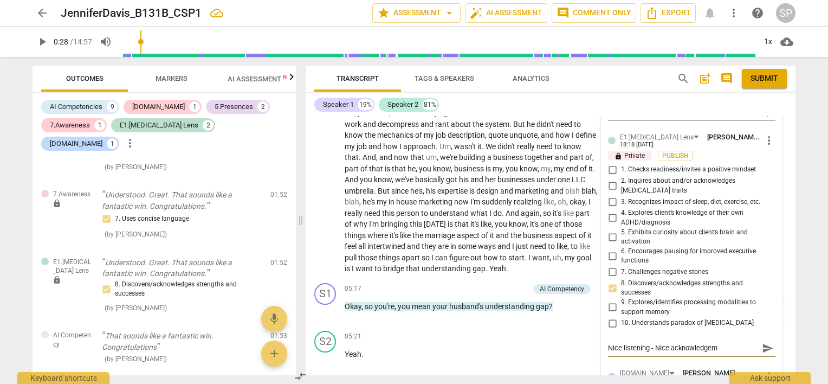
type textarea "Nice listening - Nice acknowledgeme"
type textarea "Nice listening - Nice acknowledgemen"
type textarea "Nice listening - Nice acknowledgement"
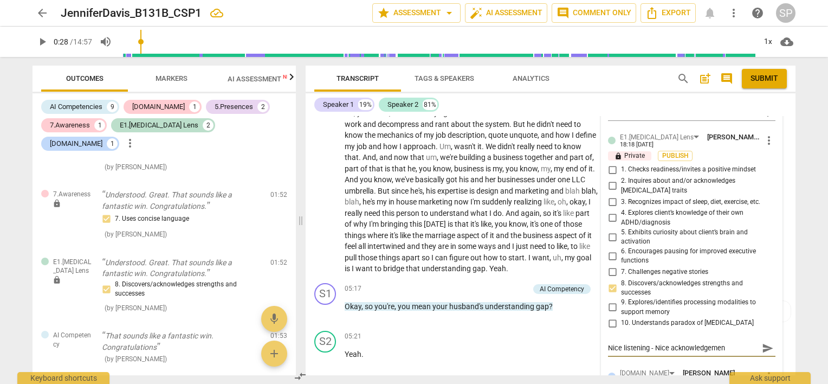
type textarea "Nice listening - Nice acknowledgement"
type textarea "Nice listening - Nice acknowledgement."
type textarea "Nice listening - Nic acknowledgement."
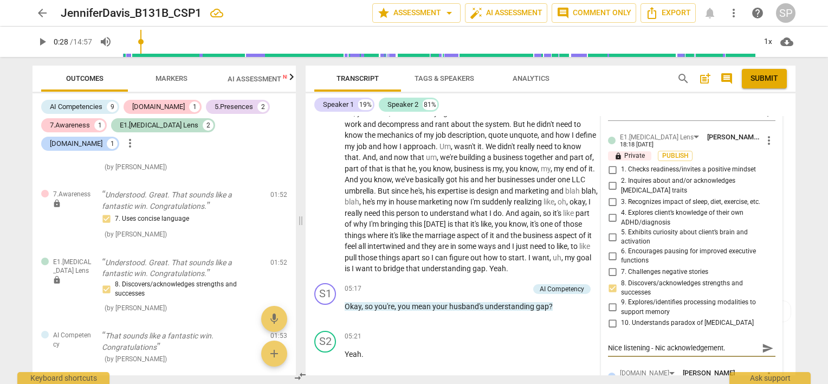
type textarea "Nice listening - Ni acknowledgement."
type textarea "Nice listening - N acknowledgement."
type textarea "Nice listening - acknowledgement."
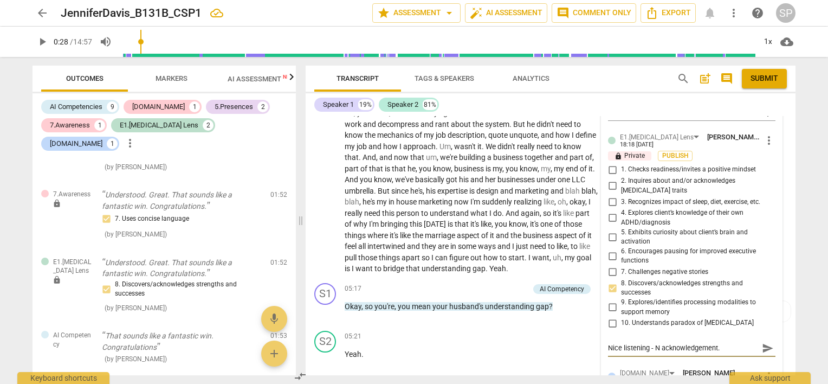
type textarea "Nice listening - acknowledgement."
type textarea "Nice listening acknowledgement."
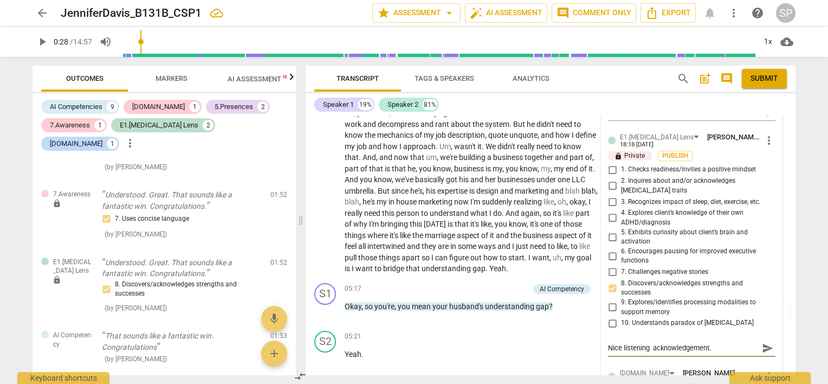
type textarea "Nice listening a acknowledgement."
type textarea "Nice listening an acknowledgement."
type textarea "Nice listening and acknowledgement."
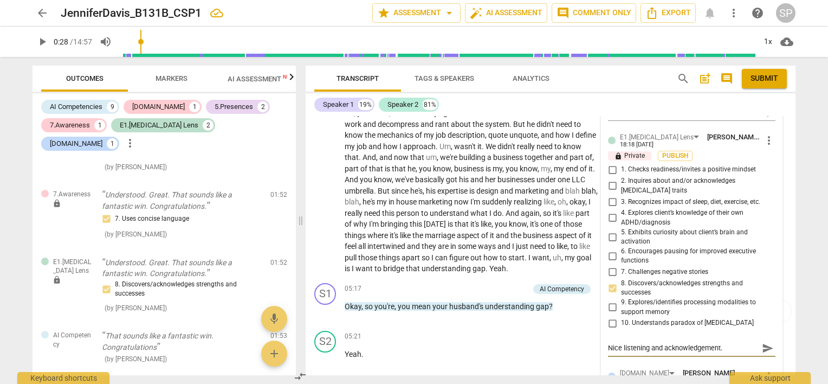
type textarea "Nice listening and acknowledgement."
click at [764, 348] on span "send" at bounding box center [768, 348] width 12 height 12
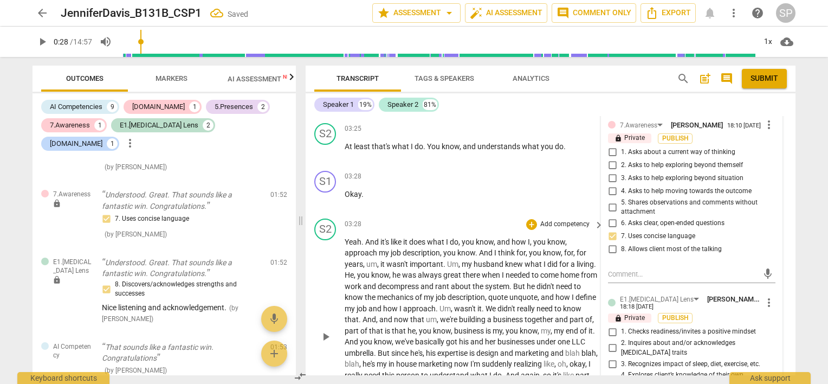
scroll to position [519, 0]
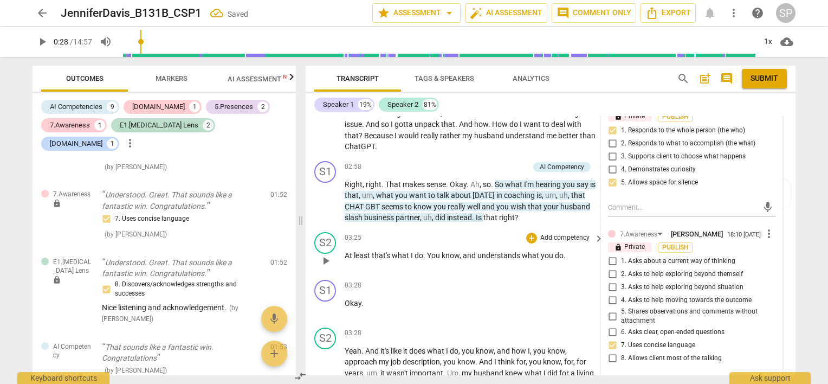
click at [328, 258] on span "play_arrow" at bounding box center [325, 260] width 13 height 13
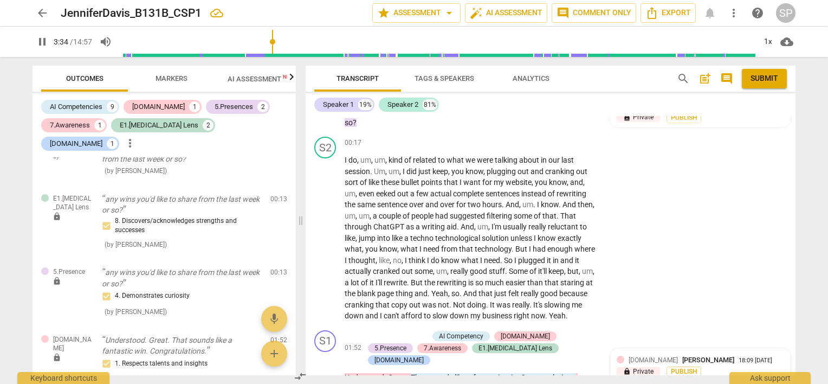
scroll to position [0, 0]
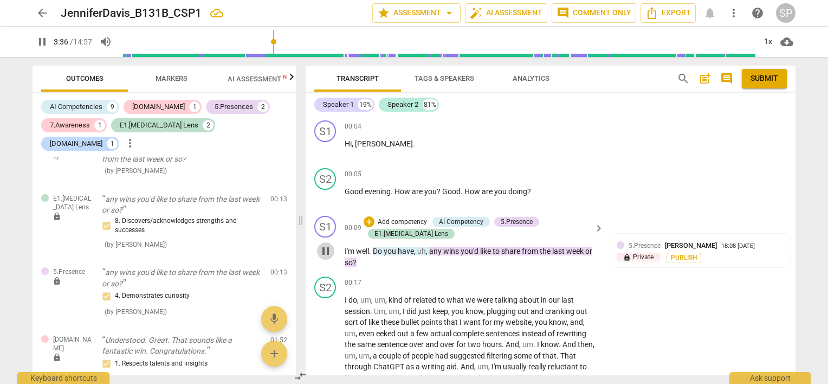
click at [324, 248] on span "pause" at bounding box center [325, 250] width 13 height 13
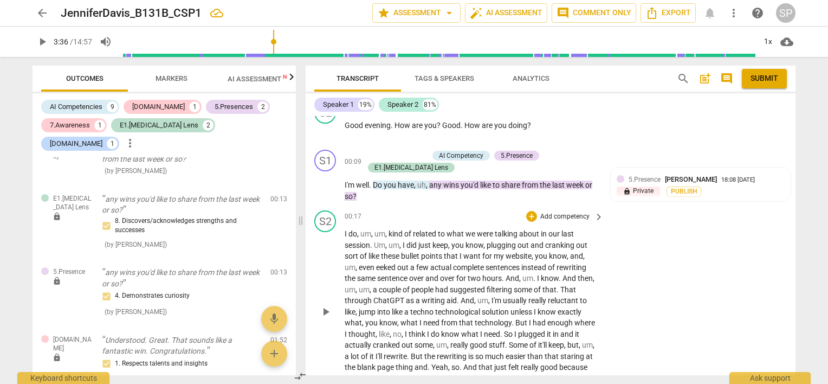
scroll to position [217, 0]
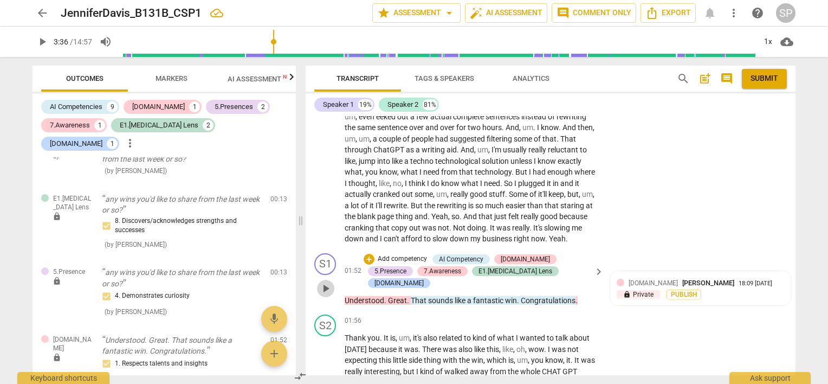
click at [324, 289] on span "play_arrow" at bounding box center [325, 288] width 13 height 13
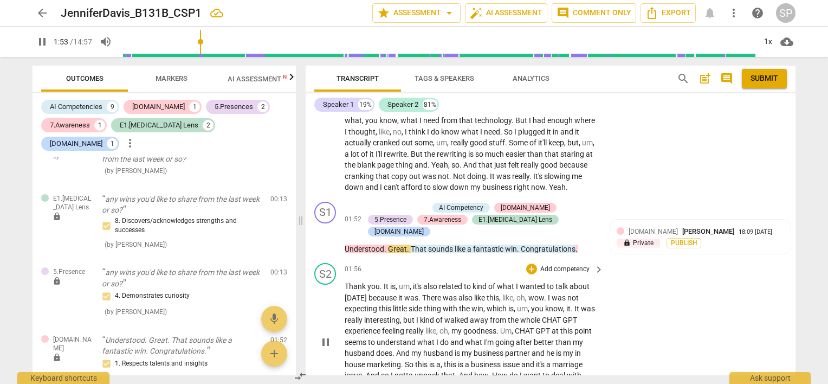
scroll to position [325, 0]
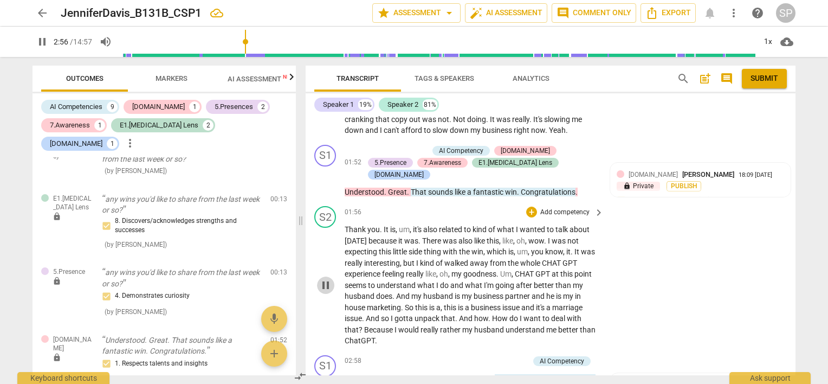
click at [325, 281] on span "pause" at bounding box center [325, 285] width 13 height 13
type input "177"
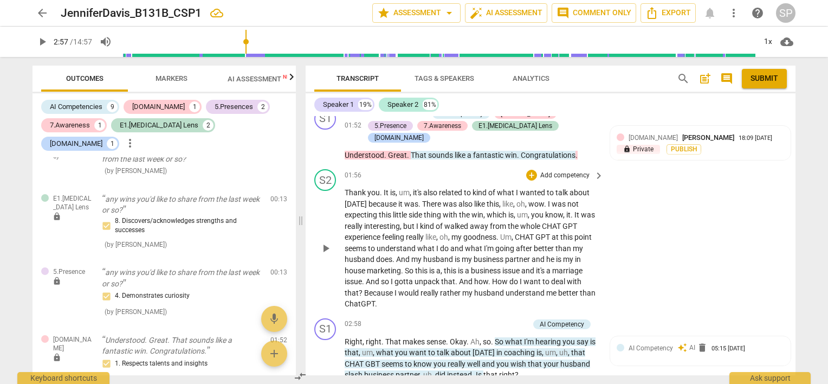
scroll to position [379, 0]
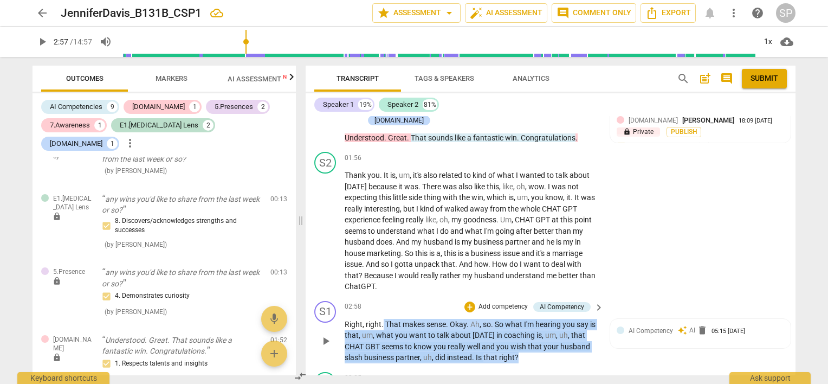
drag, startPoint x: 383, startPoint y: 321, endPoint x: 514, endPoint y: 349, distance: 133.9
click at [525, 356] on p "Right , right . That makes sense . Okay . Ah , so . So what I'm hearing you say…" at bounding box center [472, 341] width 254 height 44
click at [467, 306] on div "+" at bounding box center [470, 306] width 11 height 11
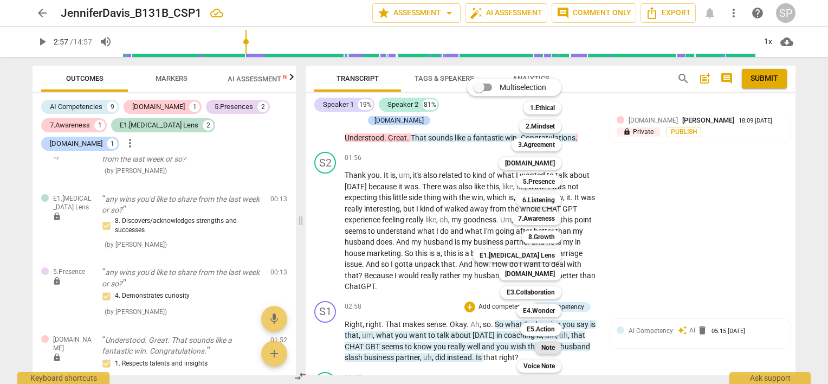
click at [546, 344] on b "Note" at bounding box center [548, 347] width 14 height 13
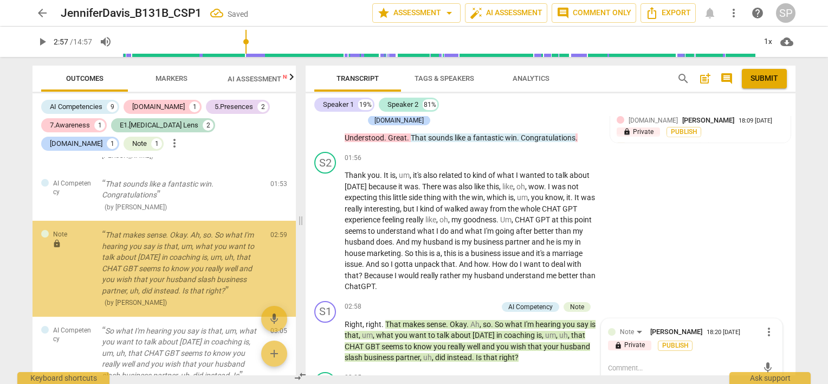
scroll to position [568, 0]
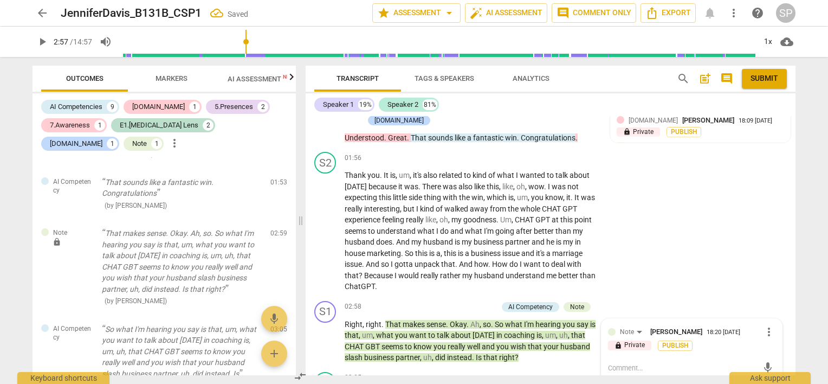
type textarea "Y"
type textarea "Ye"
type textarea "Yes"
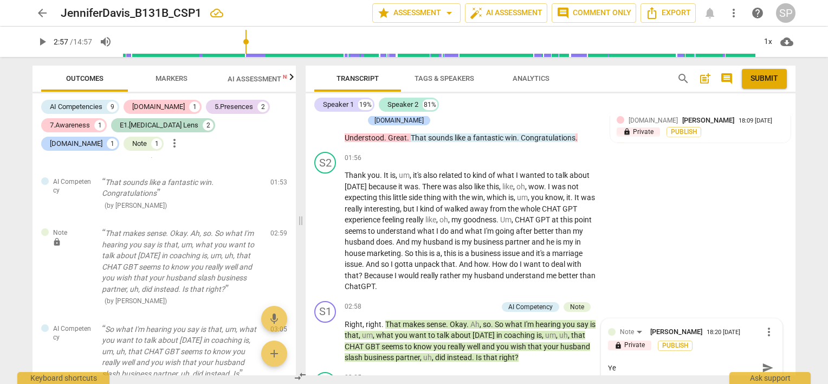
type textarea "Yes"
type textarea "Yes."
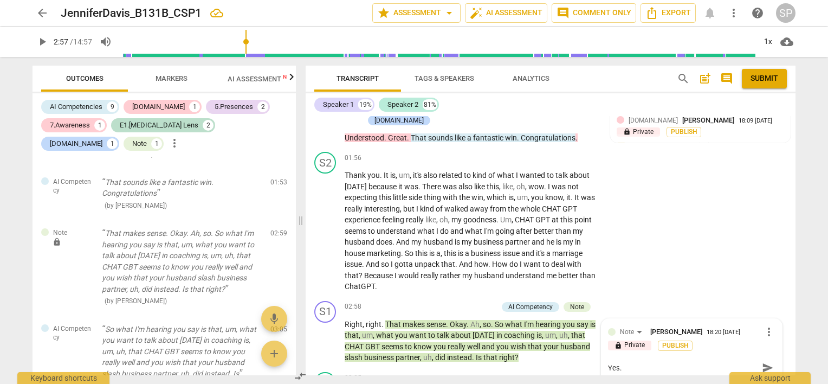
type textarea "Yes. G"
type textarea "Yes. Go"
type textarea "Yes. Goo"
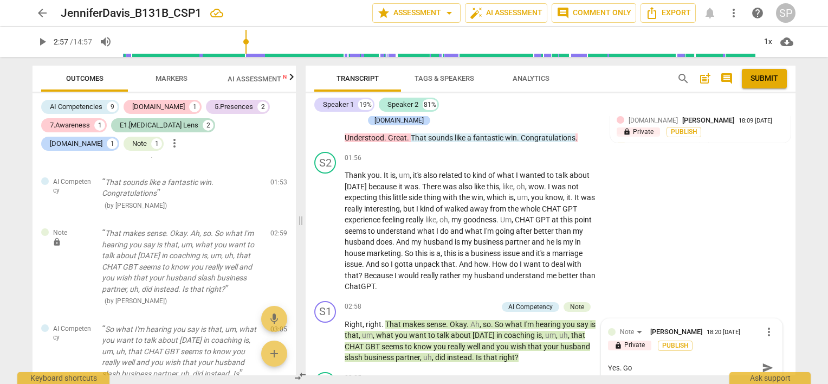
type textarea "Yes. Goo"
type textarea "Yes. Good"
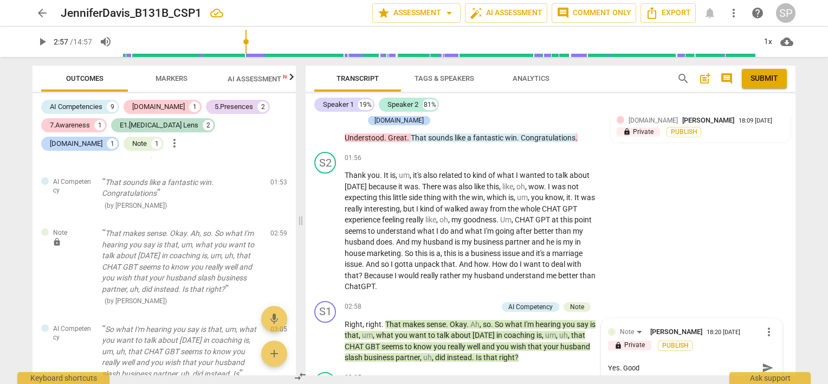
type textarea "Yes. Good S"
type textarea "Yes. Good"
type textarea "Yes. Good R"
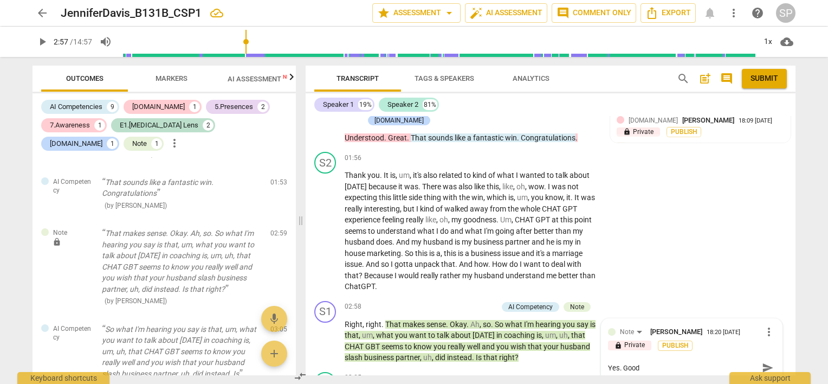
type textarea "Yes. Good R"
type textarea "Yes. Good Re"
type textarea "Yes. Good Res"
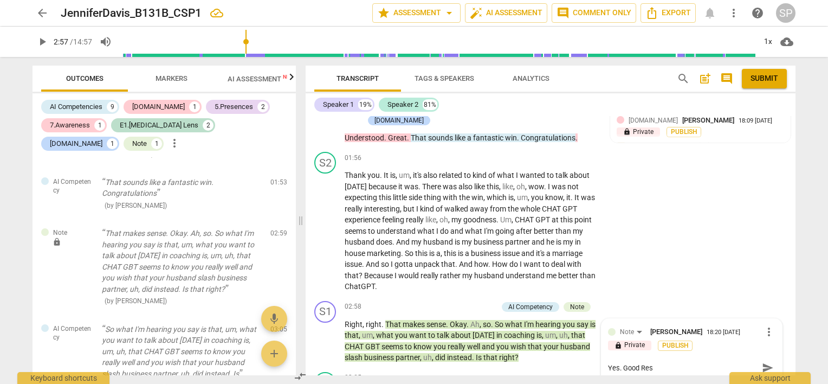
type textarea "Yes. Good Resp"
type textarea "Yes. Good Respo"
type textarea "Yes. Good Respon"
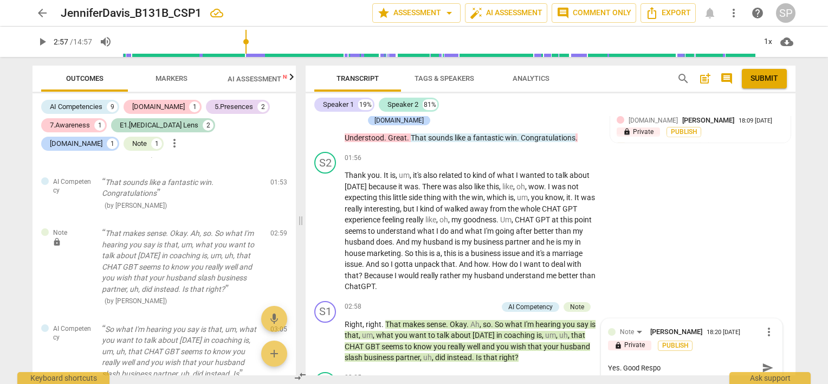
type textarea "Yes. Good Respon"
type textarea "Yes. Good Respons"
type textarea "Yes. Good Response"
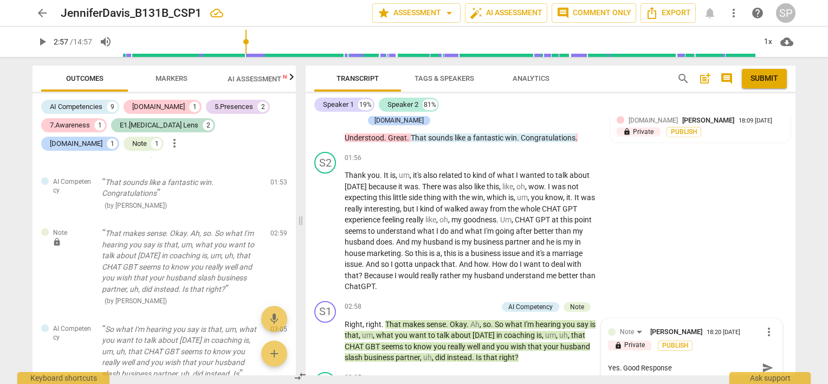
type textarea "Yes. Good Response"
type textarea "Yes. Good Response."
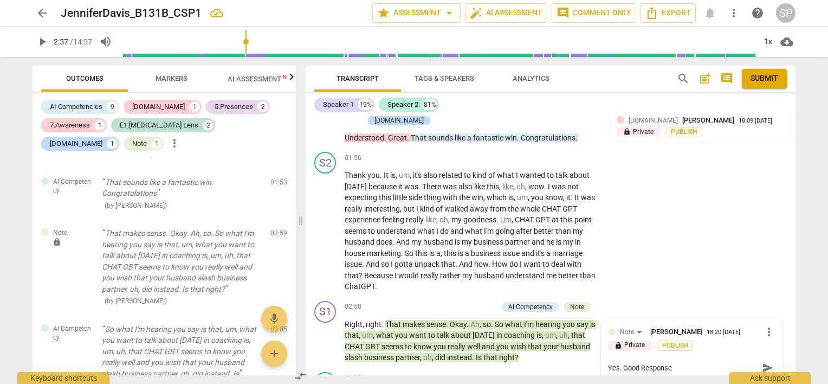
type textarea "Yes. Good Response."
type textarea "Yes. Good Response. T"
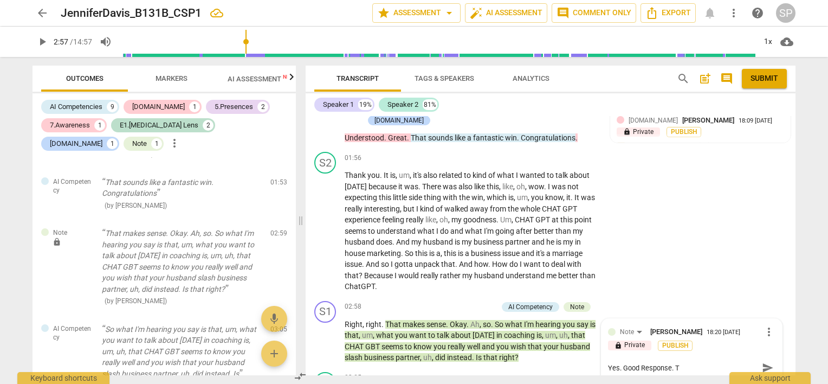
type textarea "Yes. Good Response. Th"
type textarea "Yes. Good Response. Tha"
type textarea "Yes. Good Response. That"
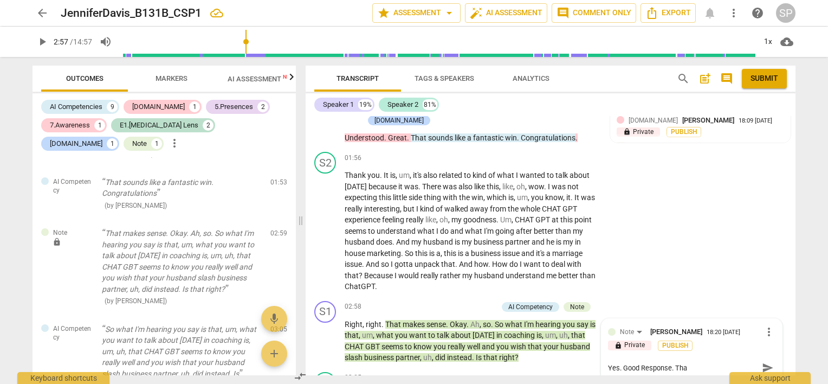
type textarea "Yes. Good Response. That"
type textarea "Yes. Good Response. That d"
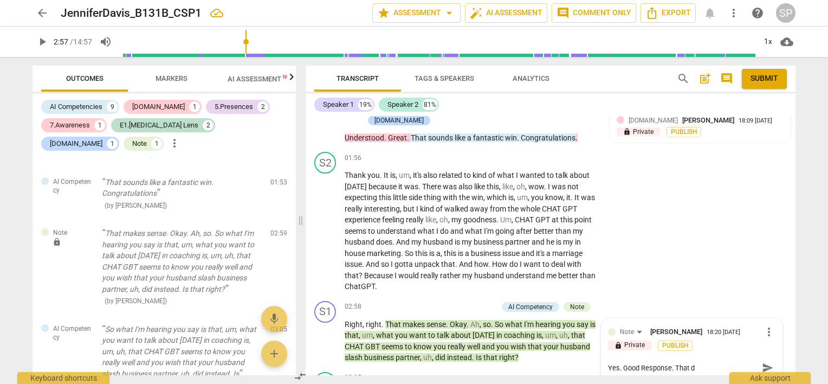
type textarea "Yes. Good Response. That do"
type textarea "Yes. Good Response. That doe"
type textarea "Yes. Good Response. That does"
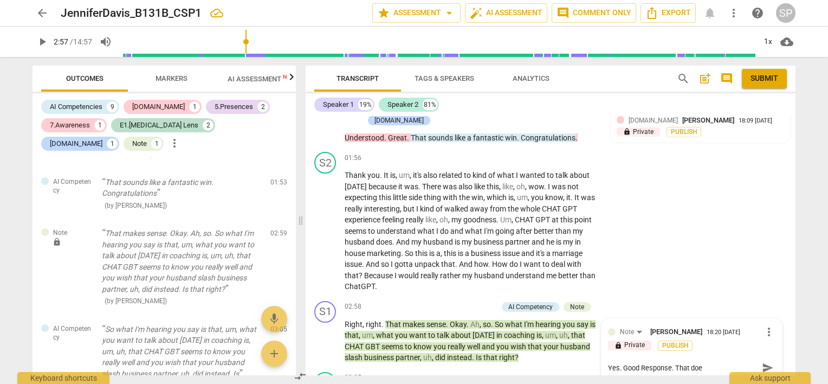
type textarea "Yes. Good Response. That does"
type textarea "Yes. Good Response. That does m"
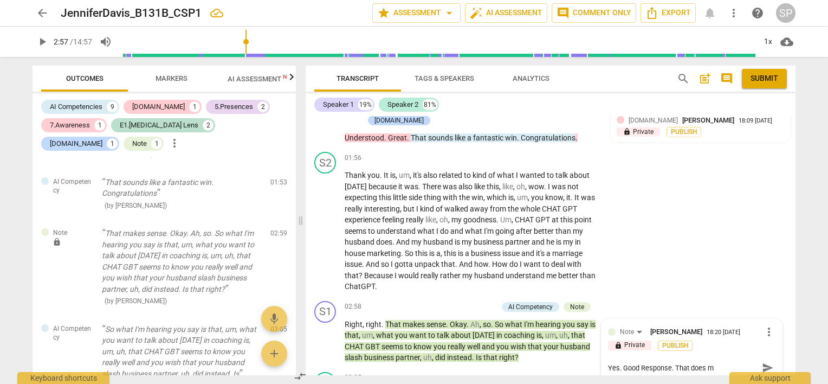
type textarea "Yes. Good Response. That does ma"
type textarea "Yes. Good Response. That does mak"
type textarea "Yes. Good Response. That does make"
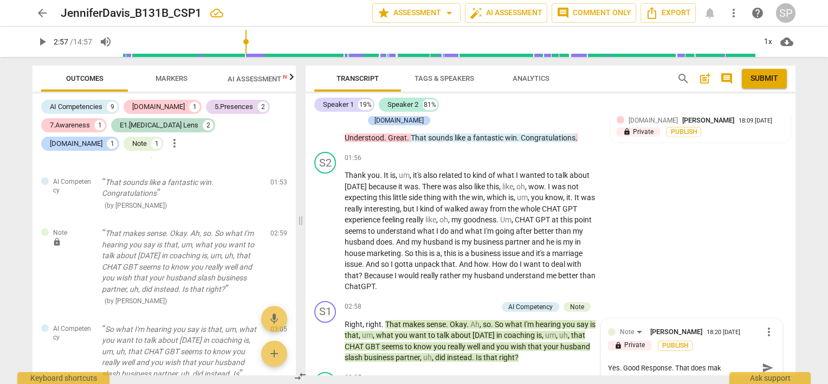
type textarea "Yes. Good Response. That does make"
type textarea "Yes. Good Response. That does make s"
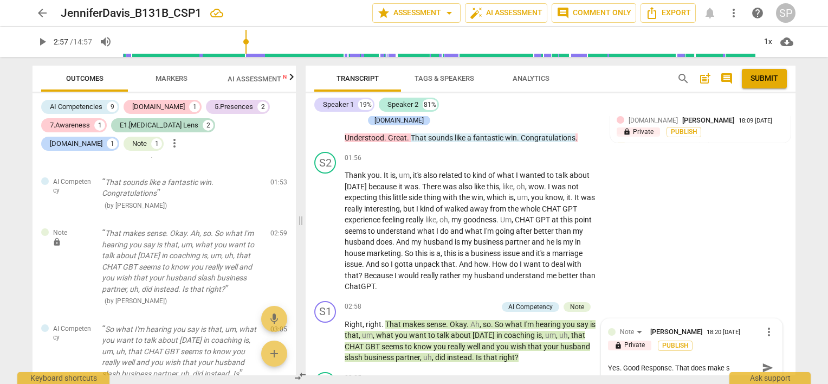
type textarea "Yes. Good Response. That does make se"
type textarea "Yes. Good Response. That does make sen"
type textarea "Yes. Good Response. That does make sens"
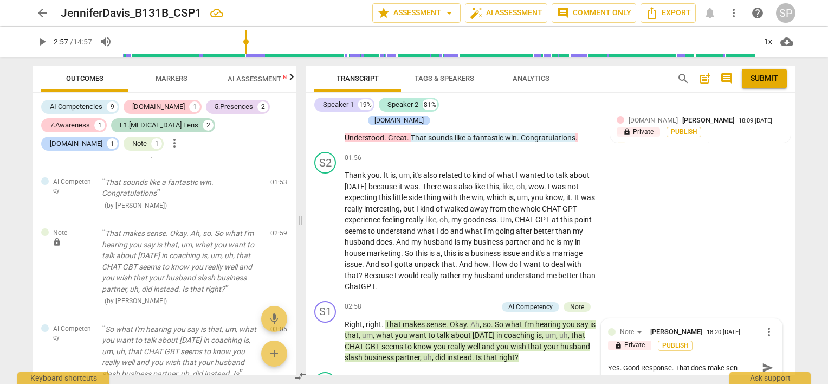
type textarea "Yes. Good Response. That does make sens"
type textarea "Yes. Good Response. That does make sense"
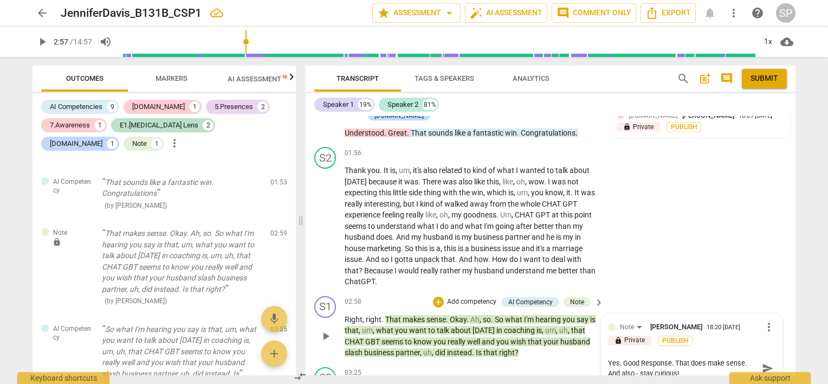
click at [744, 360] on textarea "Yes. Good Response. That does make sense. And also - stay curious!" at bounding box center [683, 368] width 150 height 21
click at [692, 370] on textarea "Yes. Good Response. That does make sense! And also - stay curious!" at bounding box center [683, 368] width 150 height 21
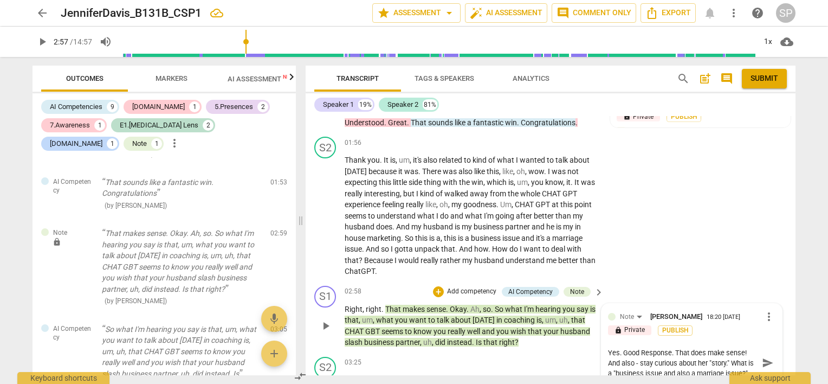
click at [749, 368] on textarea "Yes. Good Response. That does make sense! And also - stay curious about her "st…" at bounding box center [683, 362] width 150 height 31
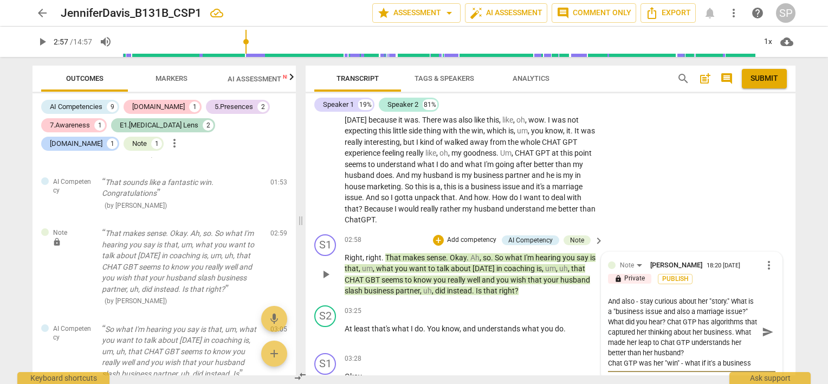
scroll to position [20, 0]
click at [713, 353] on textarea "Yes. Good Response. That does make sense! And also - stay curious about her "st…" at bounding box center [683, 332] width 150 height 72
click at [736, 360] on textarea "Yes. Good Response. That does make sense! And also - stay curious about her "st…" at bounding box center [683, 332] width 150 height 72
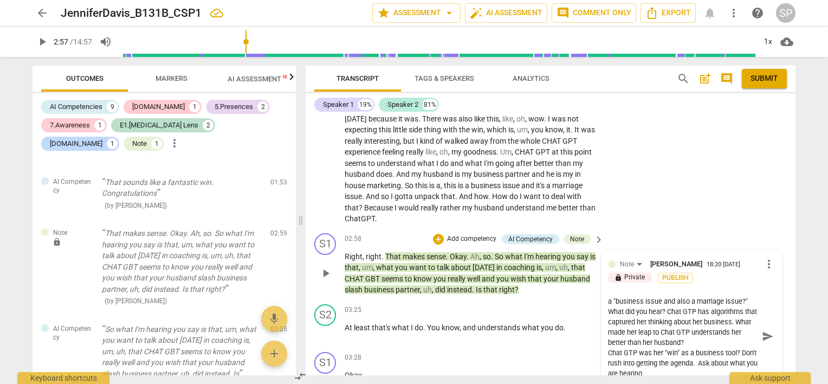
click at [760, 331] on span "send" at bounding box center [768, 336] width 16 height 13
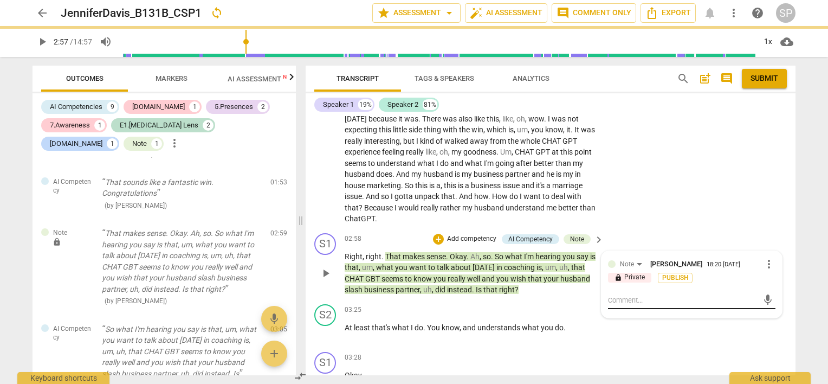
scroll to position [0, 0]
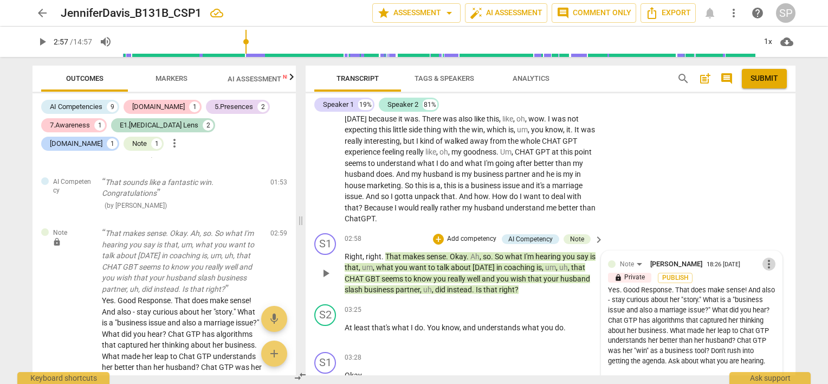
click at [763, 260] on span "more_vert" at bounding box center [769, 263] width 13 height 13
click at [775, 261] on li "Edit" at bounding box center [777, 262] width 37 height 21
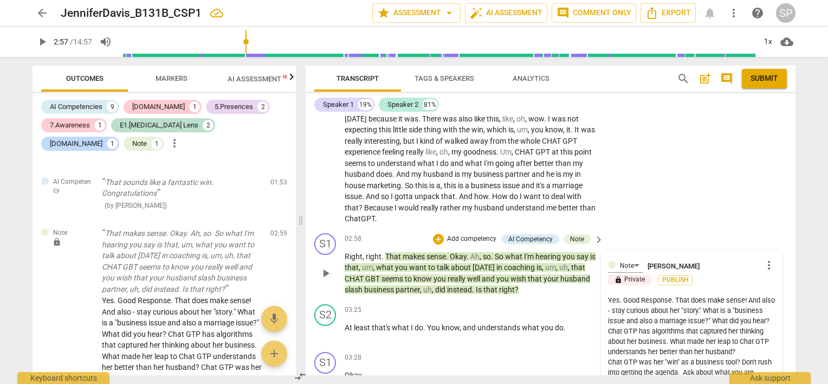
click at [629, 327] on textarea "Yes. Good Response. That does make sense! And also - stay curious about her "st…" at bounding box center [691, 336] width 167 height 82
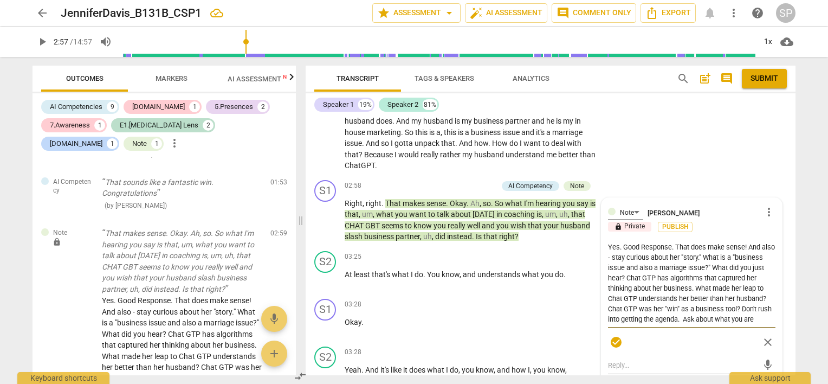
scroll to position [501, 0]
click at [672, 283] on textarea "Yes. Good Response. That does make sense! And also - stay curious about her "st…" at bounding box center [691, 282] width 167 height 82
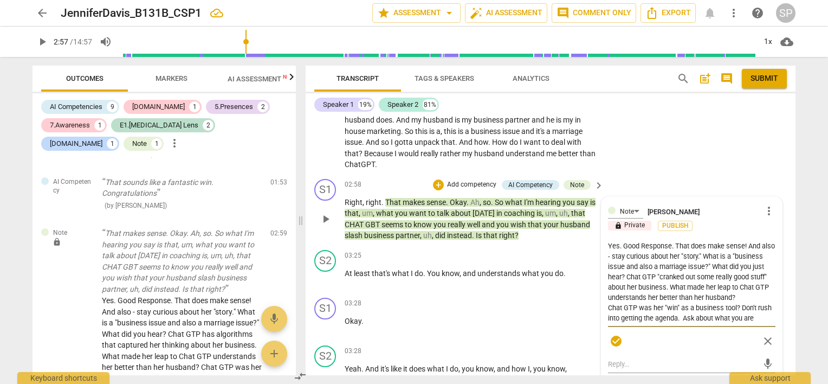
click at [657, 301] on textarea "Yes. Good Response. That does make sense! And also - stay curious about her "st…" at bounding box center [691, 282] width 167 height 82
click at [652, 314] on textarea "Yes. Good Response. That does make sense! And also - stay curious about her "st…" at bounding box center [691, 282] width 167 height 82
click at [750, 284] on textarea "Yes. Good Response. That does make sense! And also - stay curious about her "st…" at bounding box center [691, 282] width 167 height 82
click at [676, 294] on textarea "Yes. Good Response. That does make sense! And also - stay curious about her "st…" at bounding box center [691, 282] width 167 height 82
drag, startPoint x: 742, startPoint y: 262, endPoint x: 603, endPoint y: 266, distance: 138.8
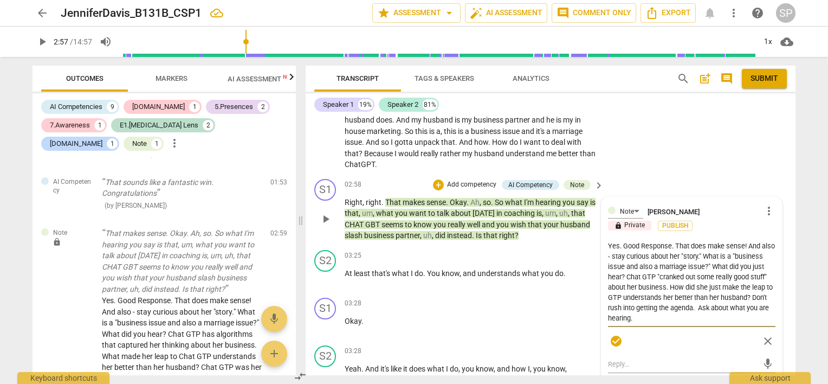
click at [603, 266] on div "Note [PERSON_NAME] more_vert lock Private Publish Yes. Good Response. That does…" at bounding box center [692, 289] width 180 height 185
click at [657, 295] on textarea "Yes. Good Response. That does make sense! And also - stay curious about her "st…" at bounding box center [691, 282] width 167 height 82
click at [742, 265] on textarea "Yes. Good Response. That does make sense! And also - stay curious about her "st…" at bounding box center [691, 282] width 167 height 82
click at [629, 294] on textarea "Yes. Good Response. That does make sense! And also - stay curious about her "st…" at bounding box center [691, 282] width 167 height 82
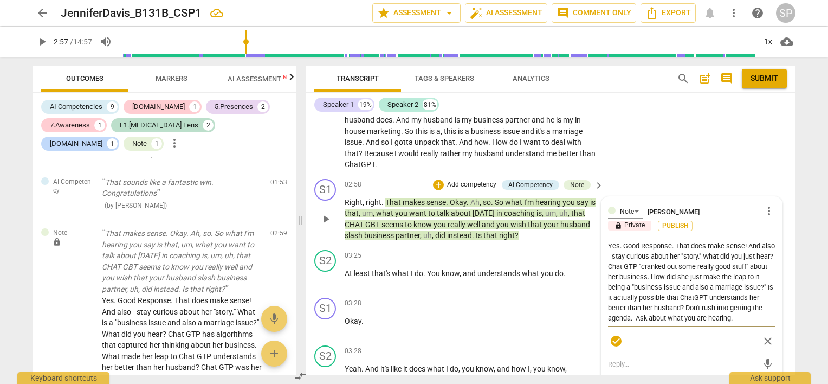
click at [667, 314] on textarea "Yes. Good Response. That does make sense! And also - stay curious about her "st…" at bounding box center [691, 282] width 167 height 82
click at [618, 340] on span "check_circle" at bounding box center [616, 340] width 13 height 13
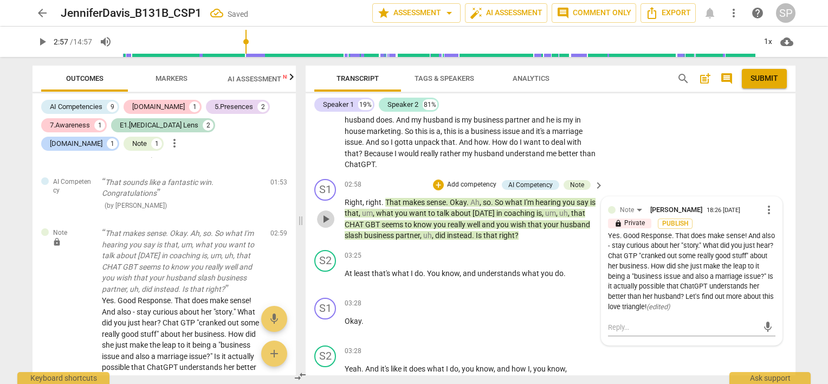
click at [327, 217] on span "play_arrow" at bounding box center [325, 218] width 13 height 13
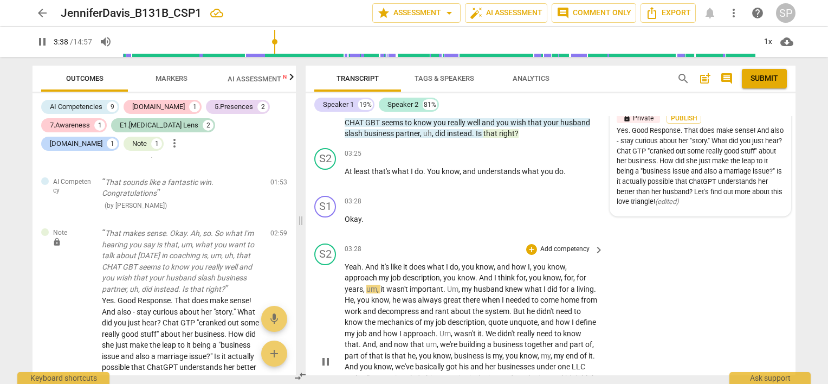
scroll to position [501, 0]
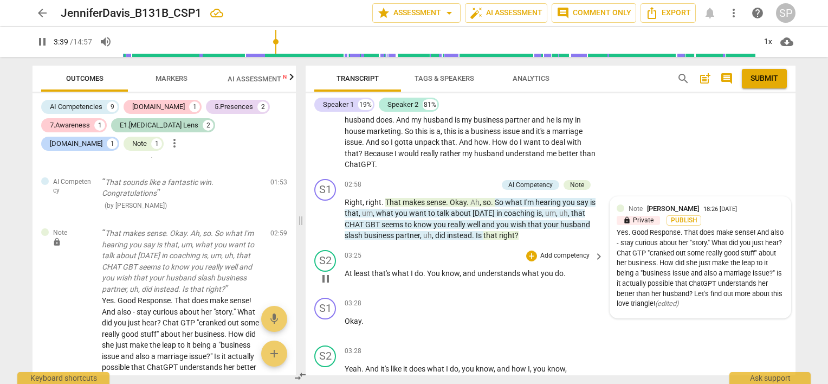
click at [326, 278] on span "pause" at bounding box center [325, 278] width 13 height 13
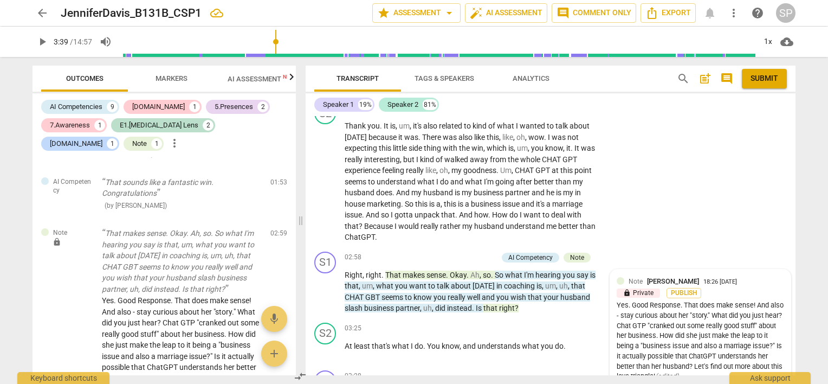
scroll to position [447, 0]
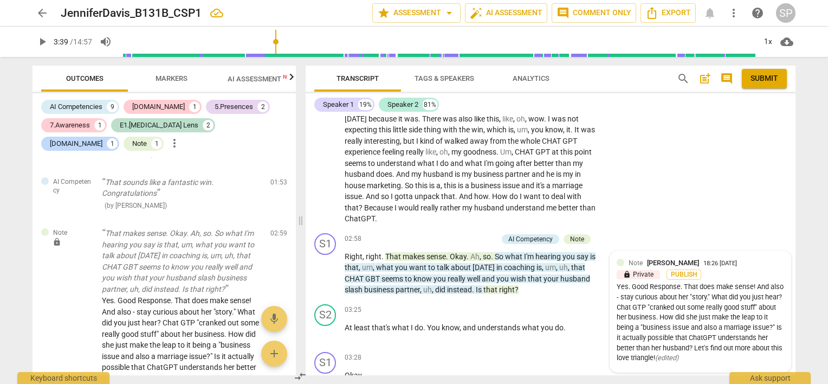
click at [728, 312] on div "Yes. Good Response. That does make sense! And also - stay curious about her "st…" at bounding box center [700, 322] width 167 height 81
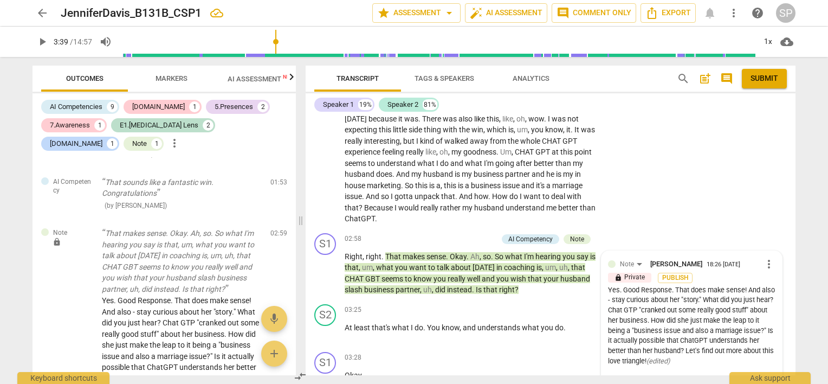
click at [721, 319] on div "Yes. Good Response. That does make sense! And also - stay curious about her "st…" at bounding box center [691, 325] width 167 height 81
click at [763, 261] on span "more_vert" at bounding box center [769, 263] width 13 height 13
click at [771, 260] on li "Edit" at bounding box center [777, 262] width 37 height 21
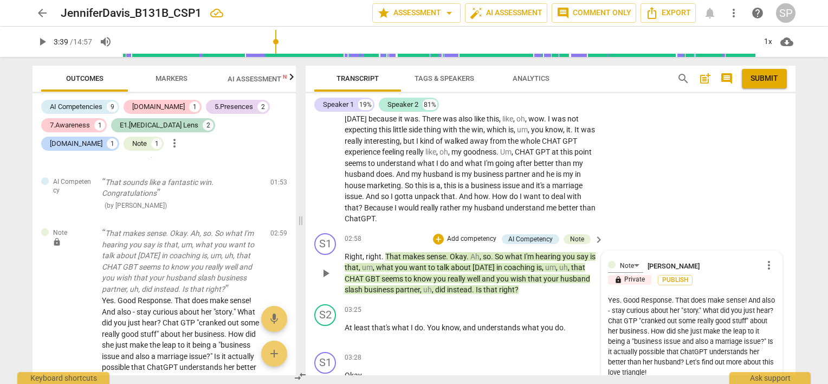
click at [720, 327] on textarea "Yes. Good Response. That does make sense! And also - stay curious about her "st…" at bounding box center [691, 336] width 167 height 82
click at [691, 370] on textarea "Yes. Good Response. That does make sense! And also - stay curious about her "st…" at bounding box center [691, 336] width 167 height 82
click at [701, 373] on textarea "Yes. Good Response. That does make sense! And also - stay curious about her "st…" at bounding box center [691, 336] width 167 height 82
click at [764, 266] on span "more_vert" at bounding box center [769, 265] width 13 height 13
click at [770, 262] on li "Edit" at bounding box center [777, 263] width 37 height 21
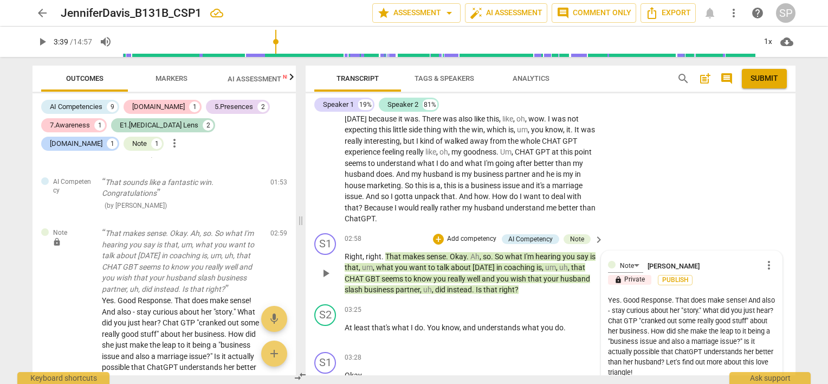
click at [692, 365] on textarea "Yes. Good Response. That does make sense! And also - stay curious about her "st…" at bounding box center [691, 336] width 167 height 82
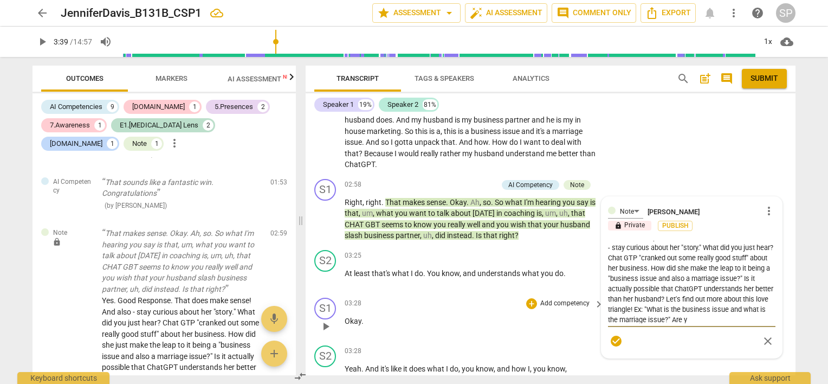
scroll to position [20, 0]
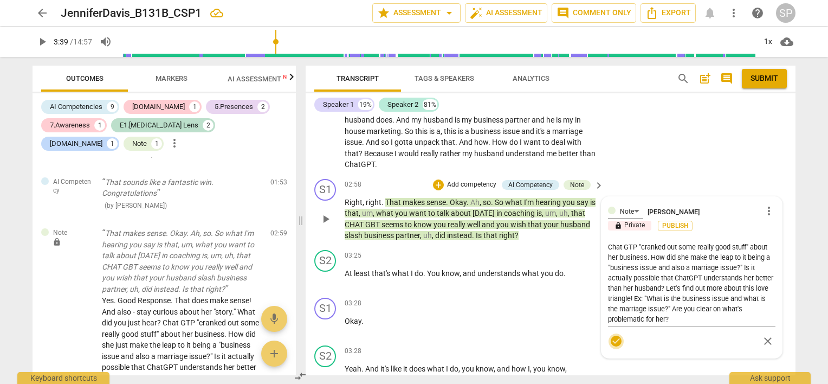
click at [608, 338] on span "check_circle" at bounding box center [616, 340] width 16 height 13
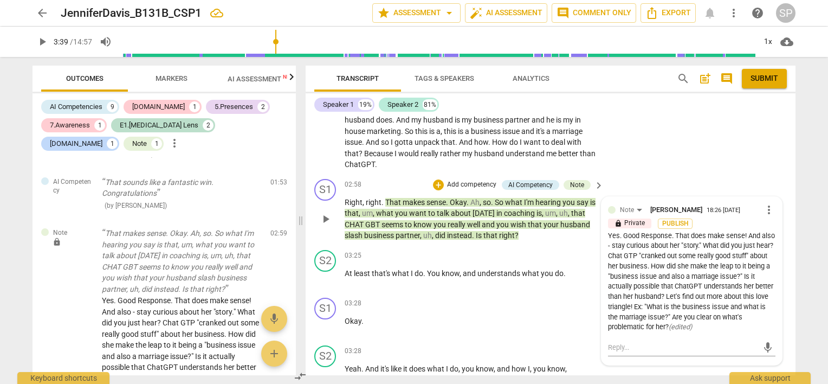
click at [763, 208] on span "more_vert" at bounding box center [769, 209] width 13 height 13
click at [765, 208] on li "Edit" at bounding box center [777, 207] width 37 height 21
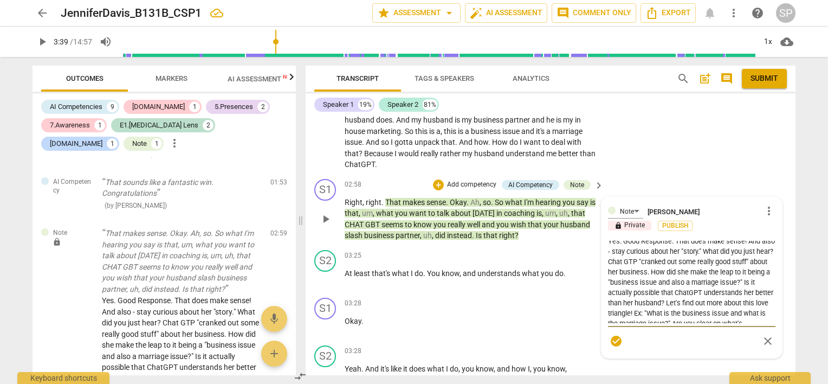
scroll to position [21, 0]
drag, startPoint x: 710, startPoint y: 295, endPoint x: 726, endPoint y: 315, distance: 25.8
click at [726, 315] on textarea "Yes. Good Response. That does make sense! And also - stay curious about her "st…" at bounding box center [691, 282] width 167 height 82
click at [724, 306] on textarea "Yes. Good Response. That does make sense! And also - stay curious about her "st…" at bounding box center [691, 282] width 167 height 82
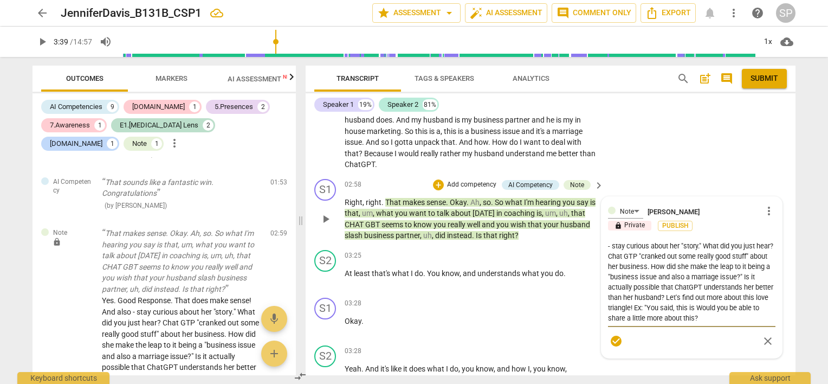
scroll to position [20, 0]
click at [730, 320] on textarea "Yes. Good Response. That does make sense! And also - stay curious about her "st…" at bounding box center [691, 282] width 167 height 82
click at [615, 336] on span "check_circle" at bounding box center [616, 340] width 13 height 13
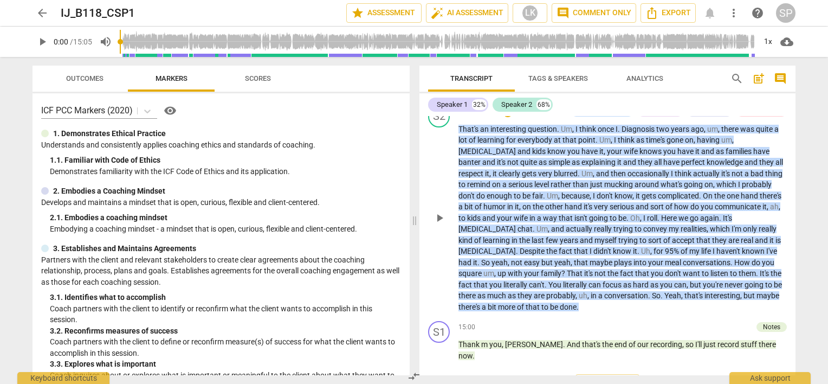
scroll to position [2019, 0]
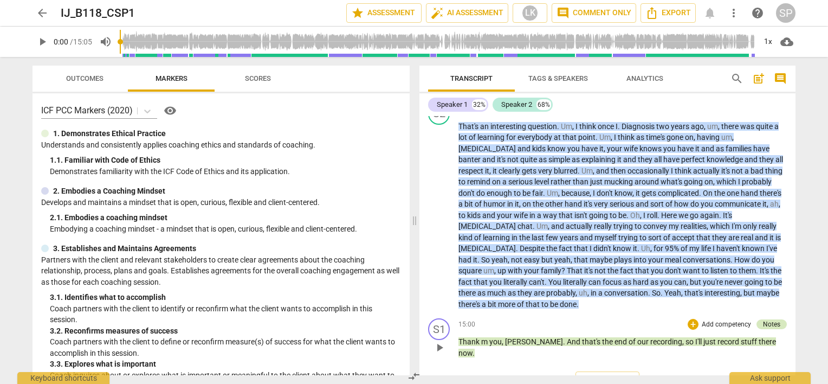
click at [769, 319] on div "Notes" at bounding box center [771, 324] width 17 height 10
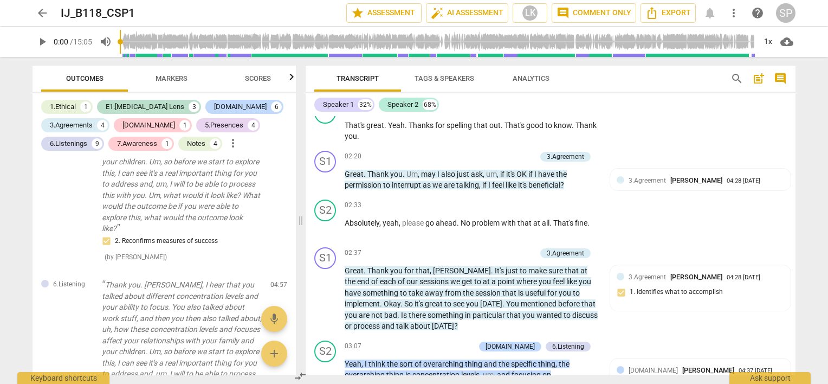
scroll to position [556, 0]
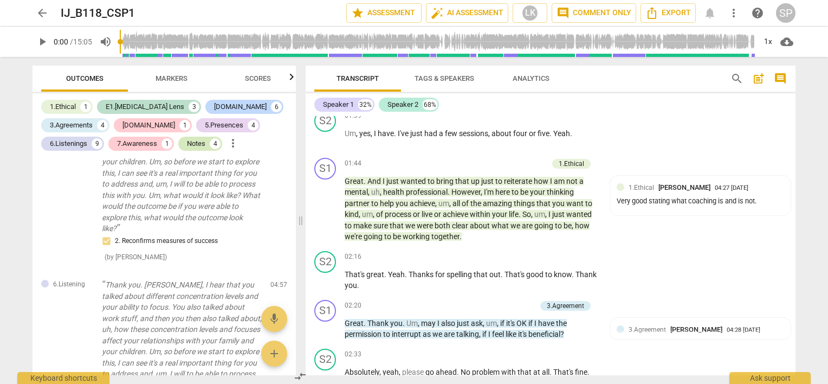
click at [190, 143] on div "Notes" at bounding box center [196, 143] width 18 height 11
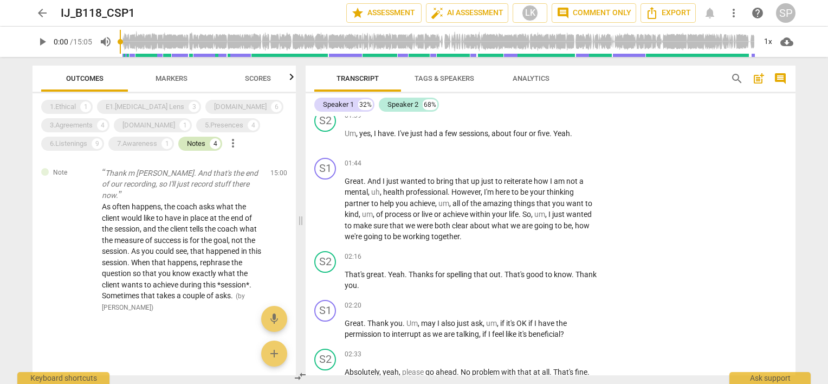
scroll to position [541, 0]
